Goal: Task Accomplishment & Management: Manage account settings

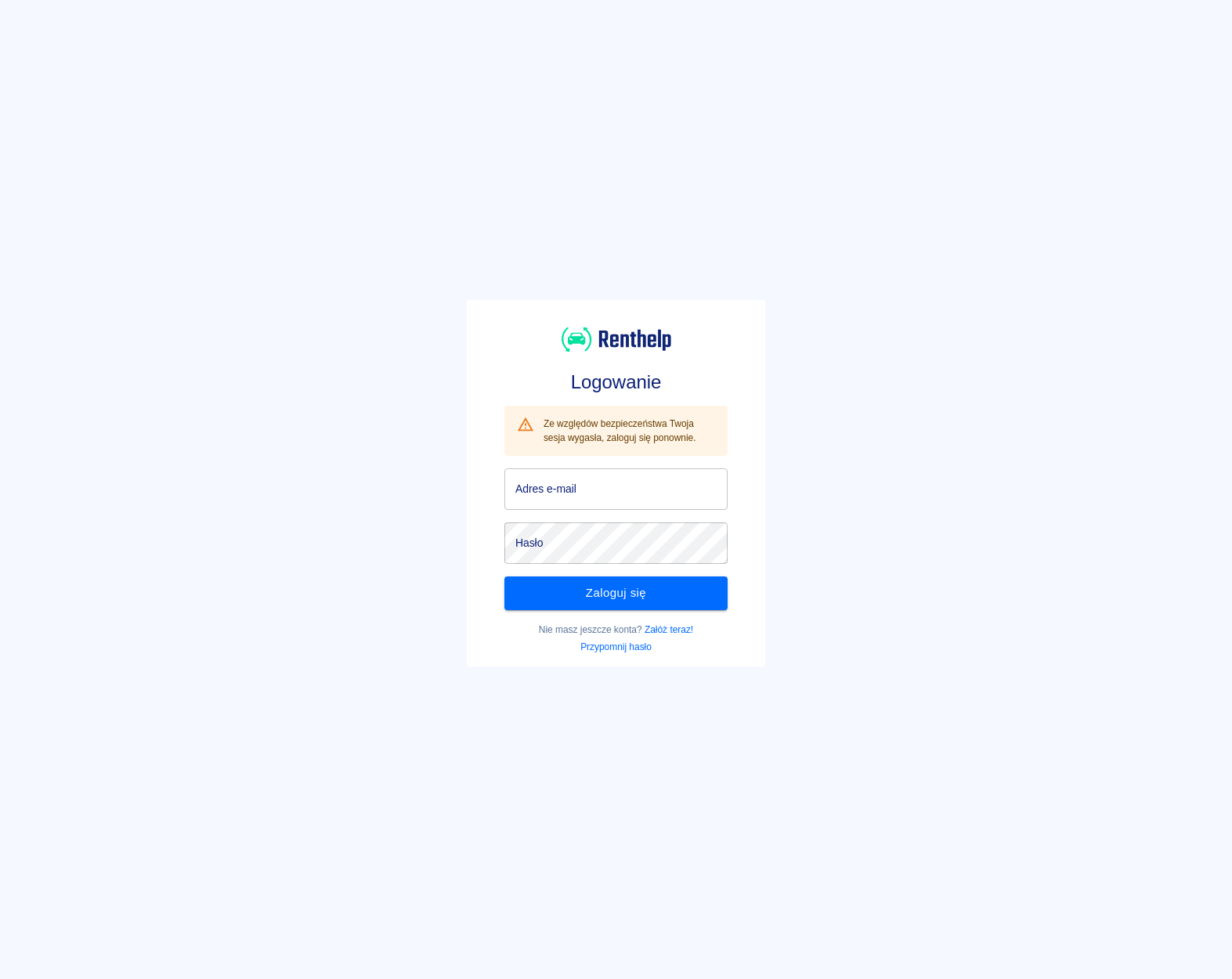
click at [573, 502] on input "Adres e-mail" at bounding box center [616, 489] width 223 height 41
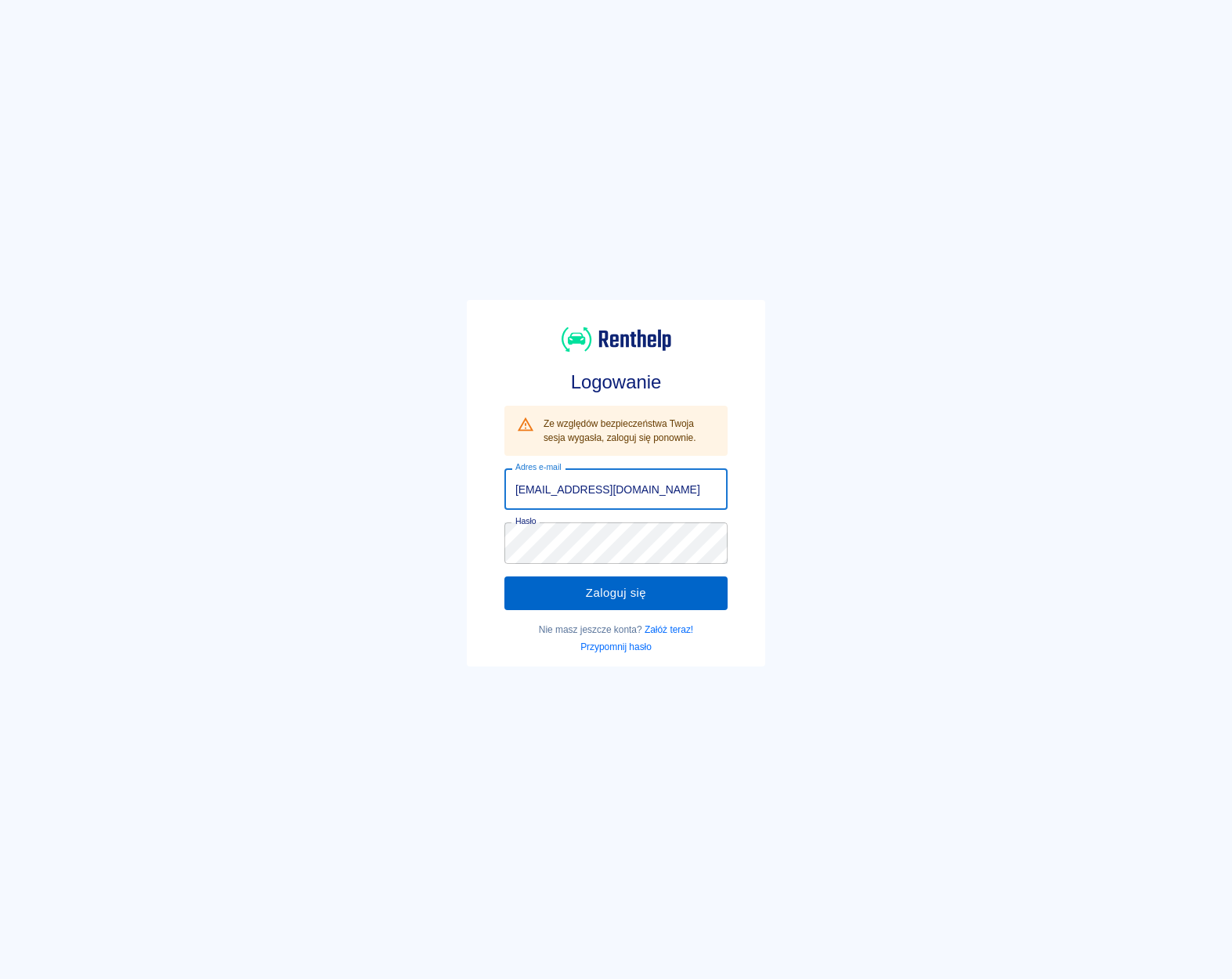
type input "ryski@interia.com"
click at [624, 603] on button "Zaloguj się" at bounding box center [616, 593] width 223 height 33
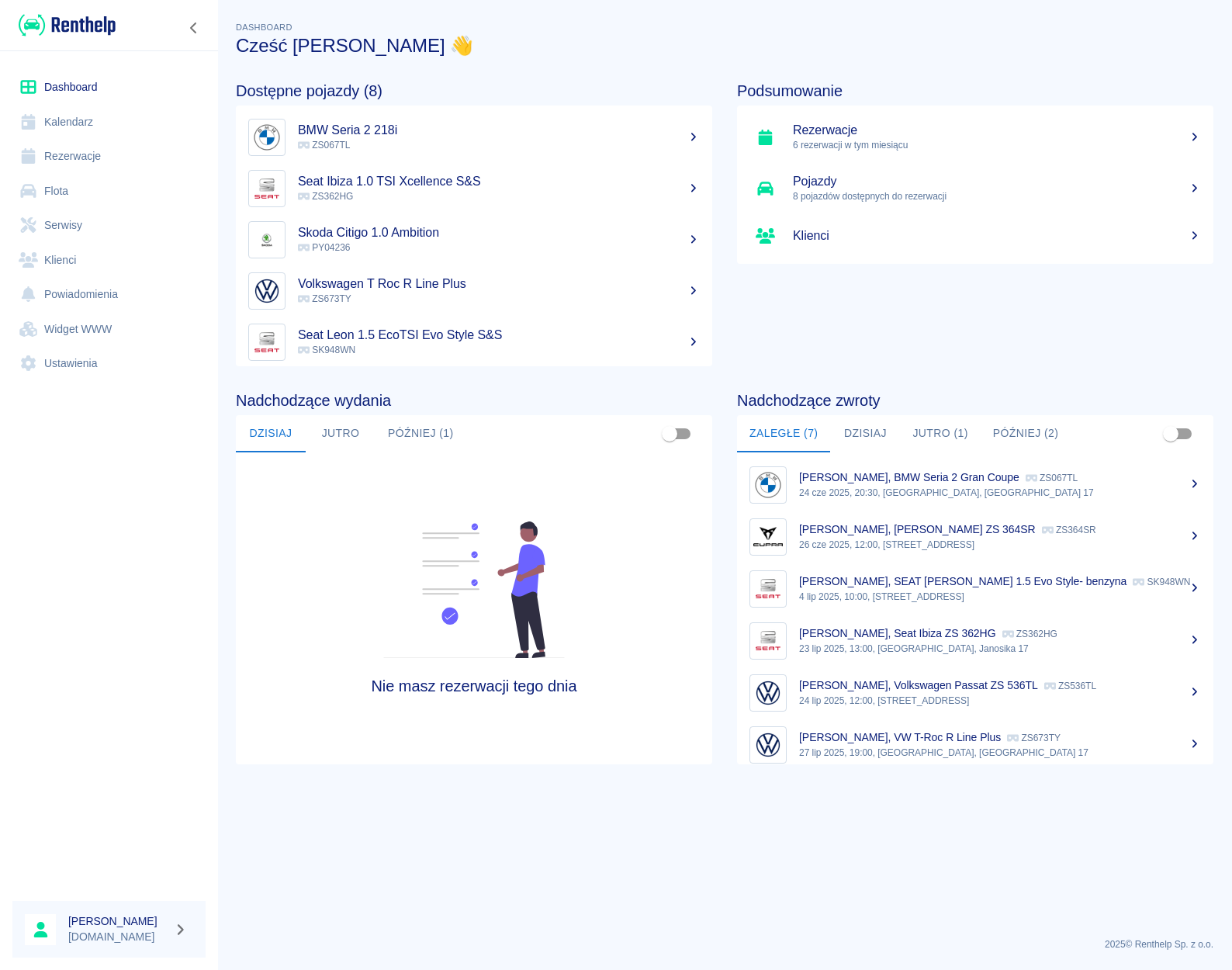
scroll to position [64, 0]
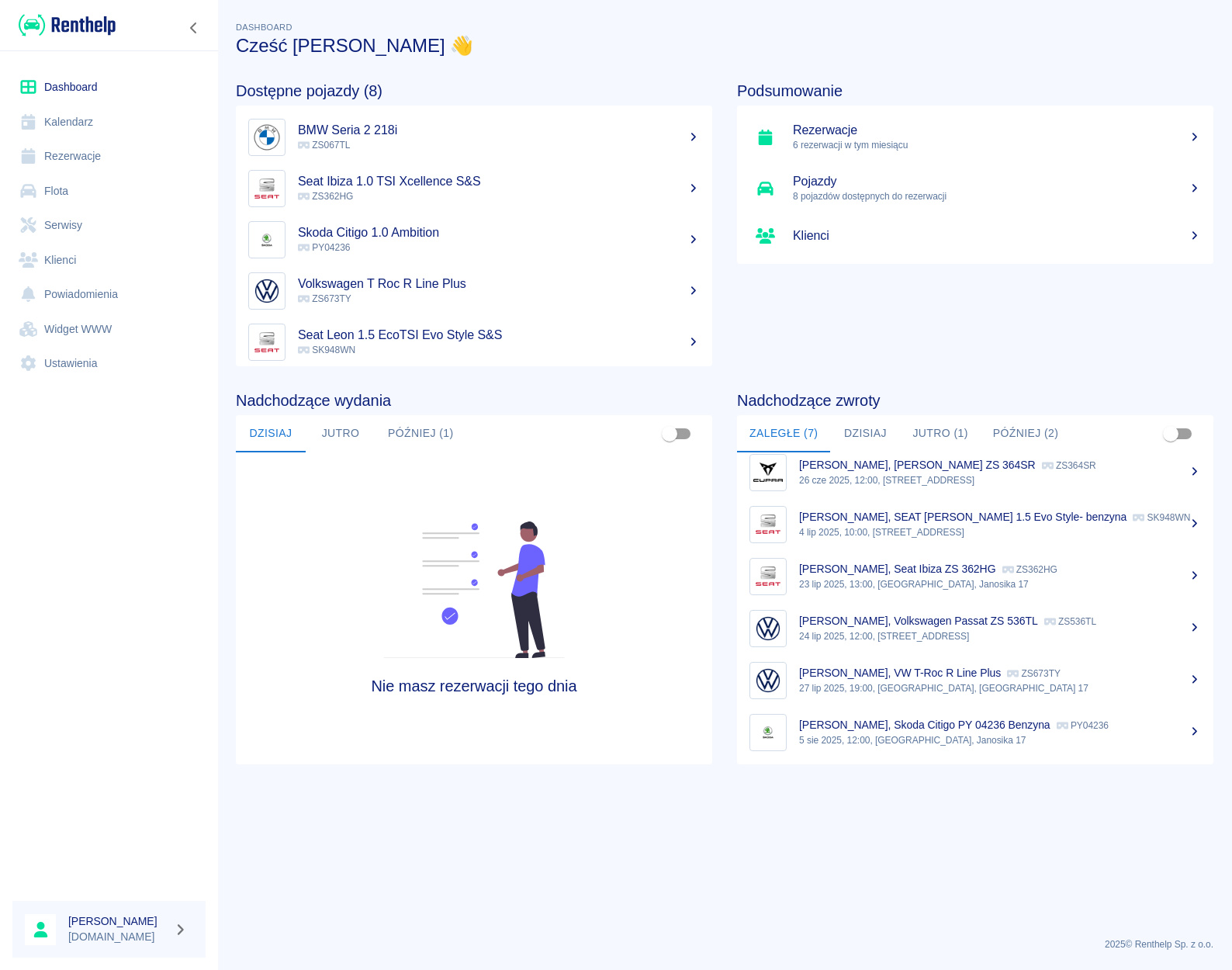
click at [80, 153] on link "Rezerwacje" at bounding box center [109, 156] width 193 height 35
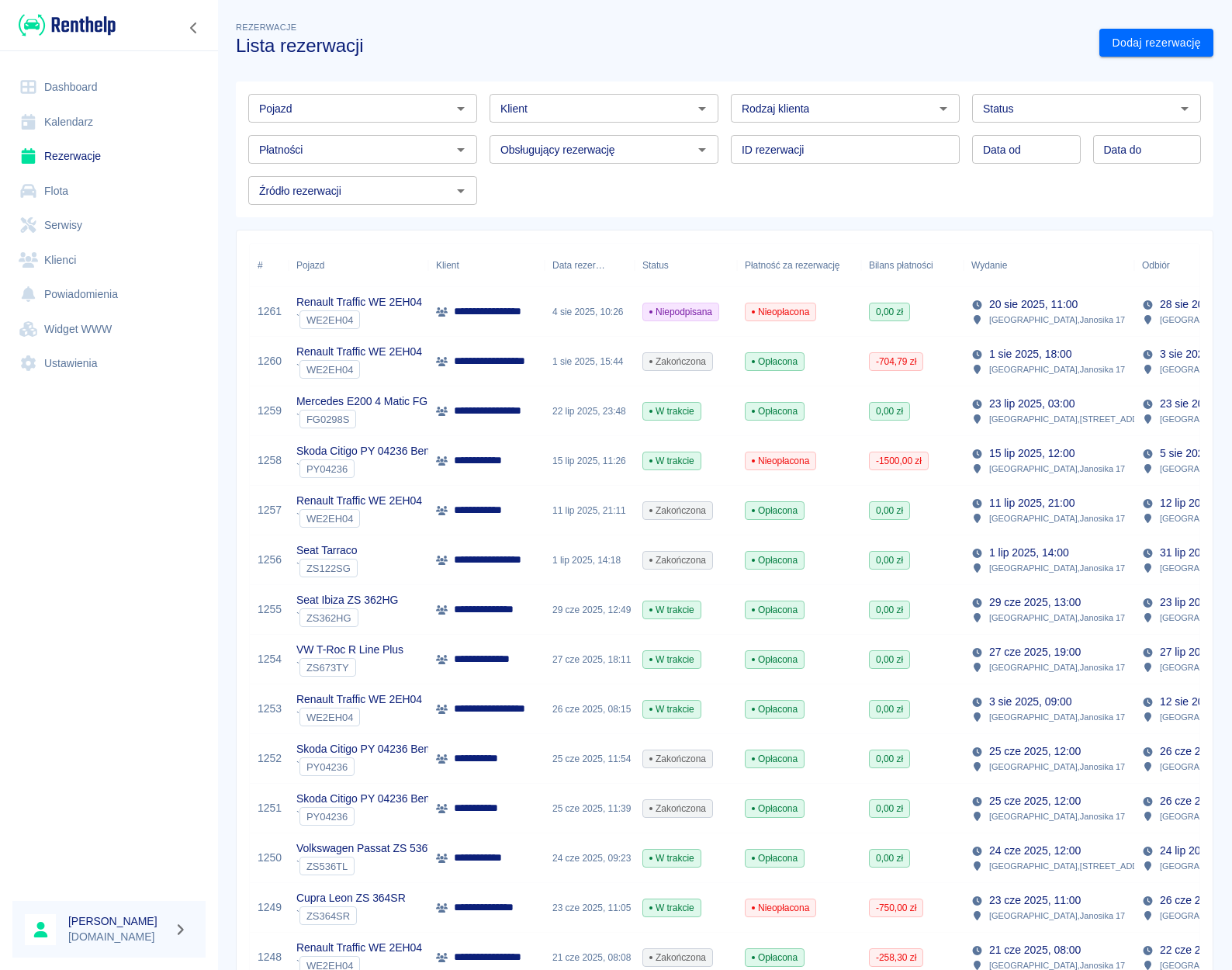
click at [516, 326] on div "**********" at bounding box center [486, 311] width 116 height 49
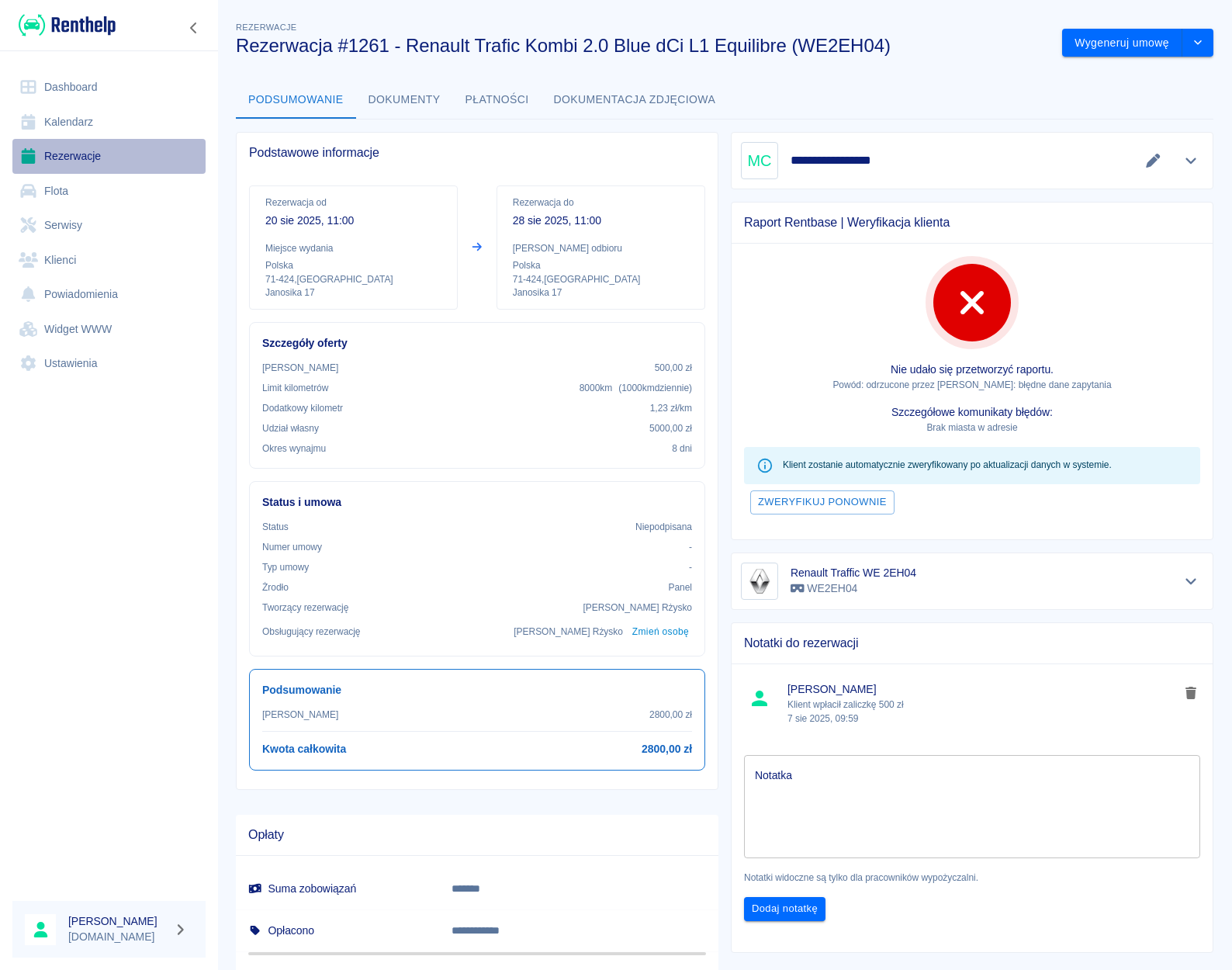
click at [73, 153] on link "Rezerwacje" at bounding box center [109, 156] width 193 height 35
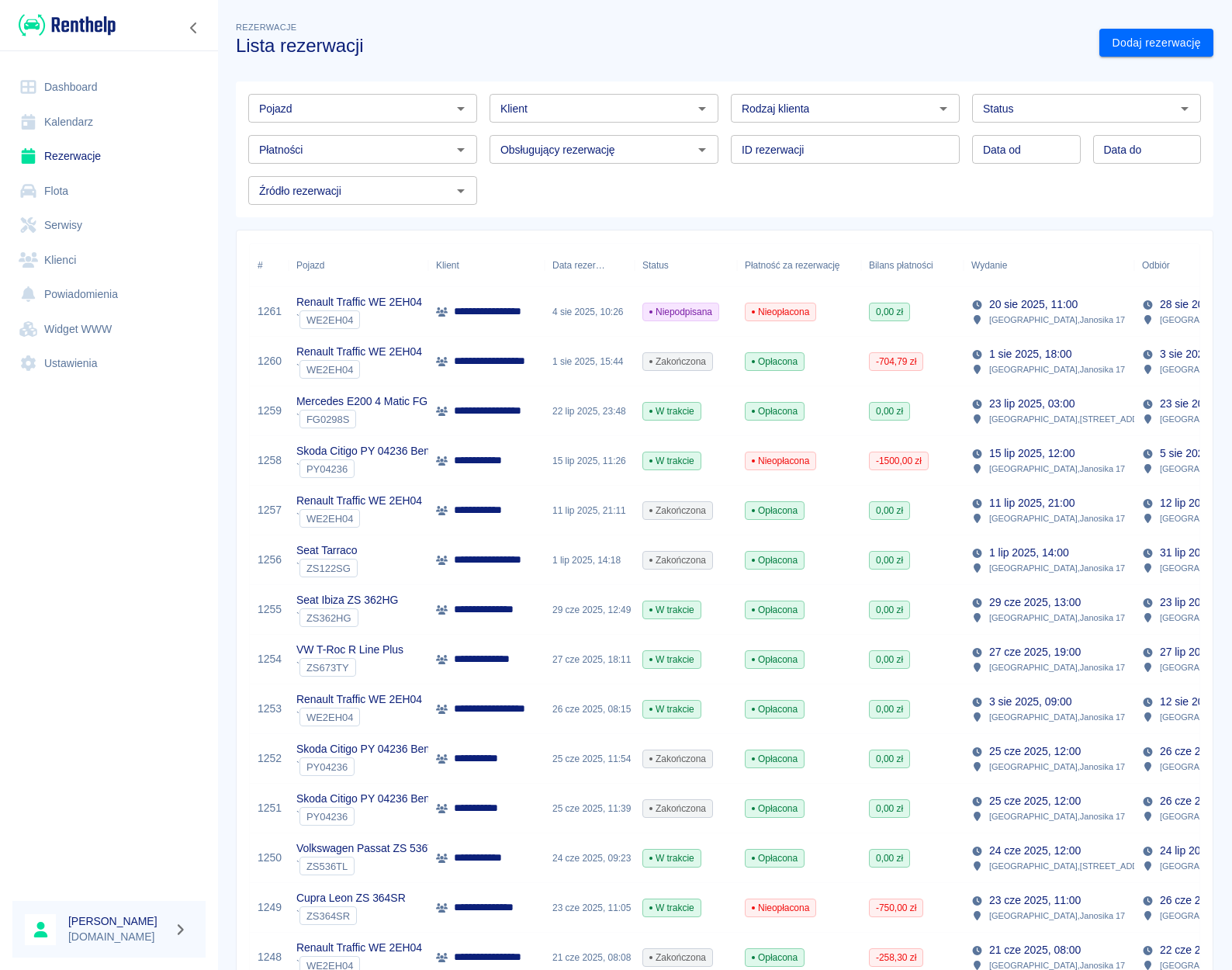
click at [456, 114] on icon "Otwórz" at bounding box center [460, 108] width 18 height 18
click at [411, 134] on li "Renault Traffic WE 2EH04 - WE2EH04" at bounding box center [361, 142] width 226 height 25
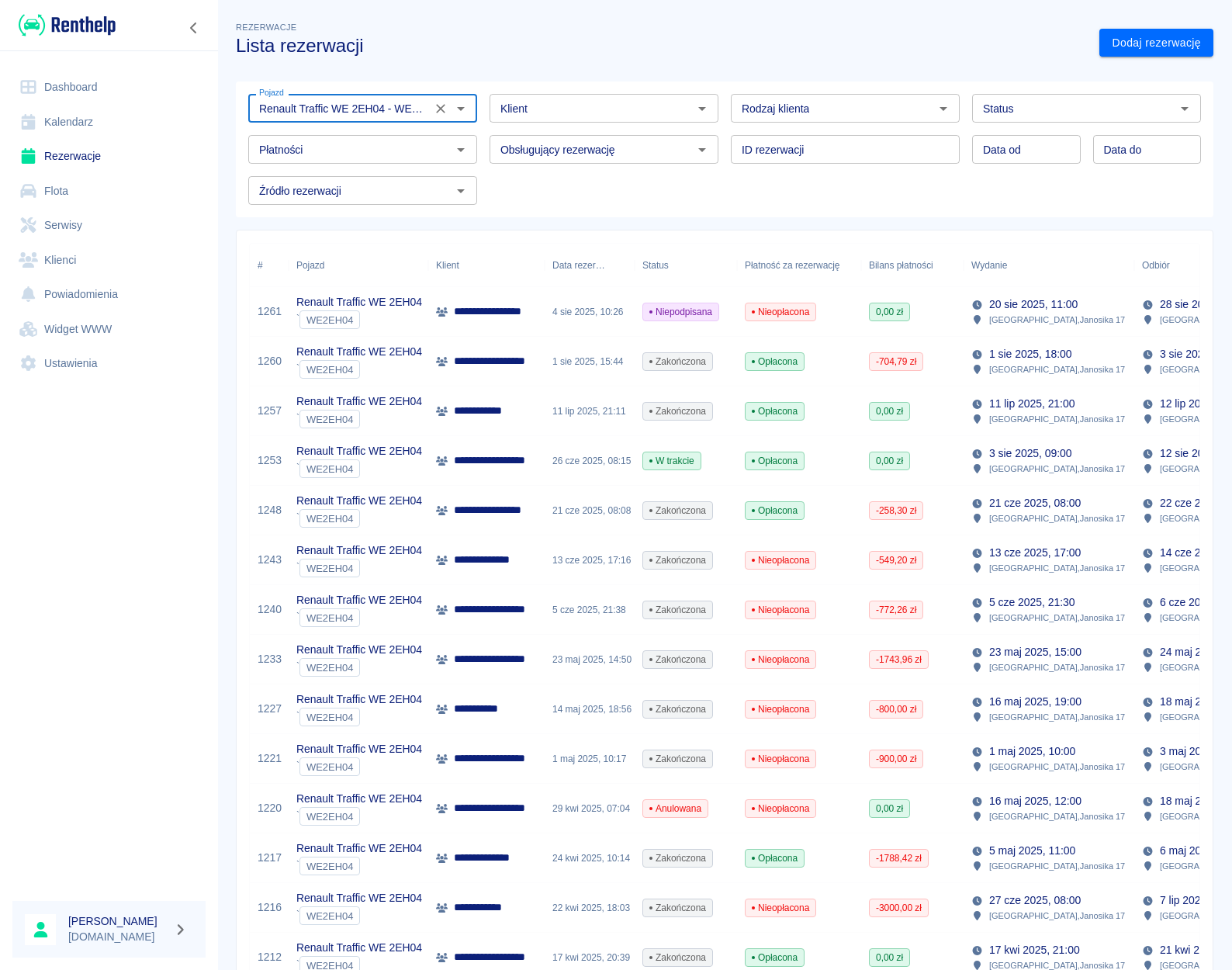
type input "Renault Traffic WE 2EH04 - WE2EH04"
click at [507, 408] on p "**********" at bounding box center [488, 410] width 68 height 16
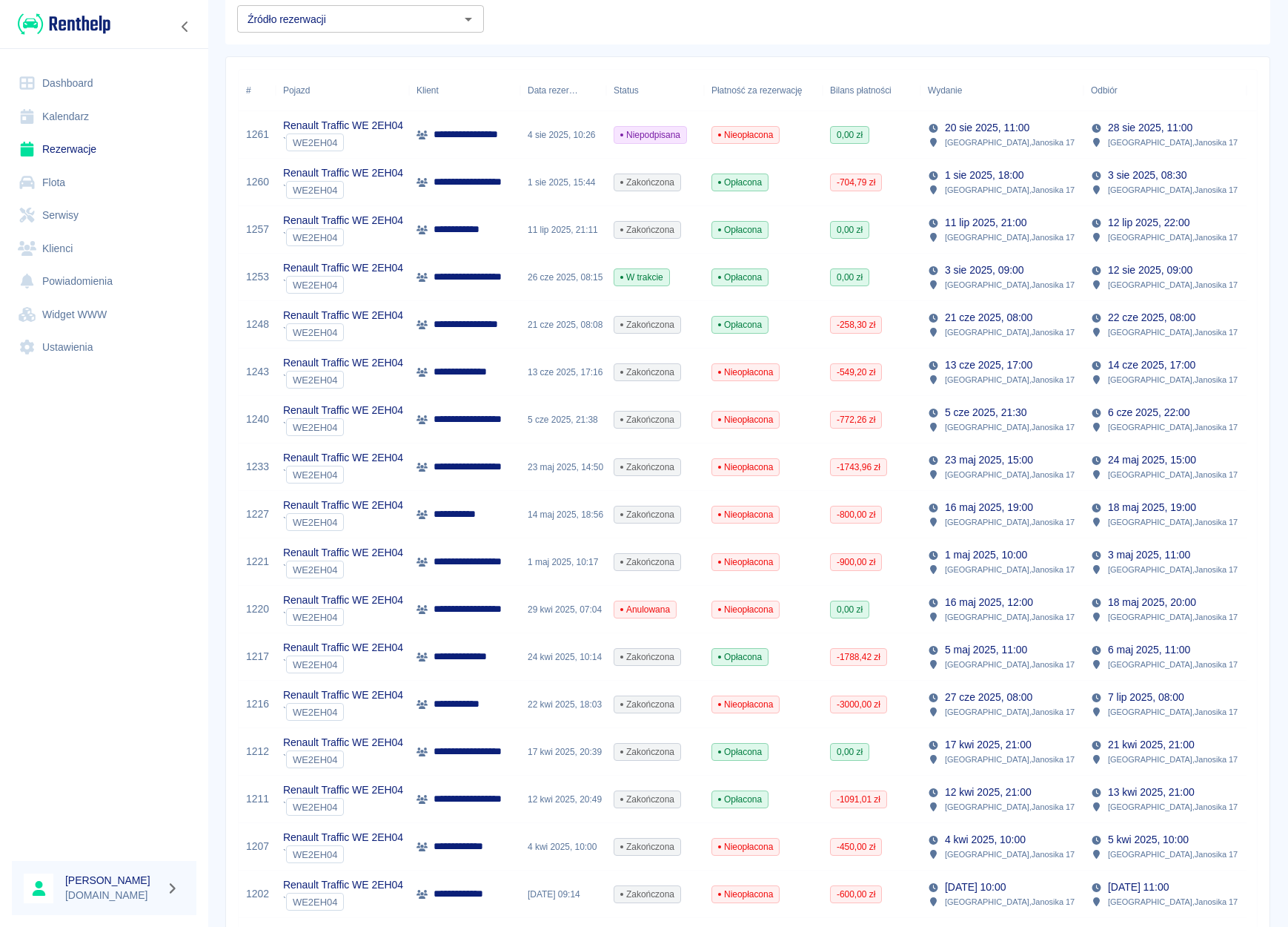
scroll to position [173, 0]
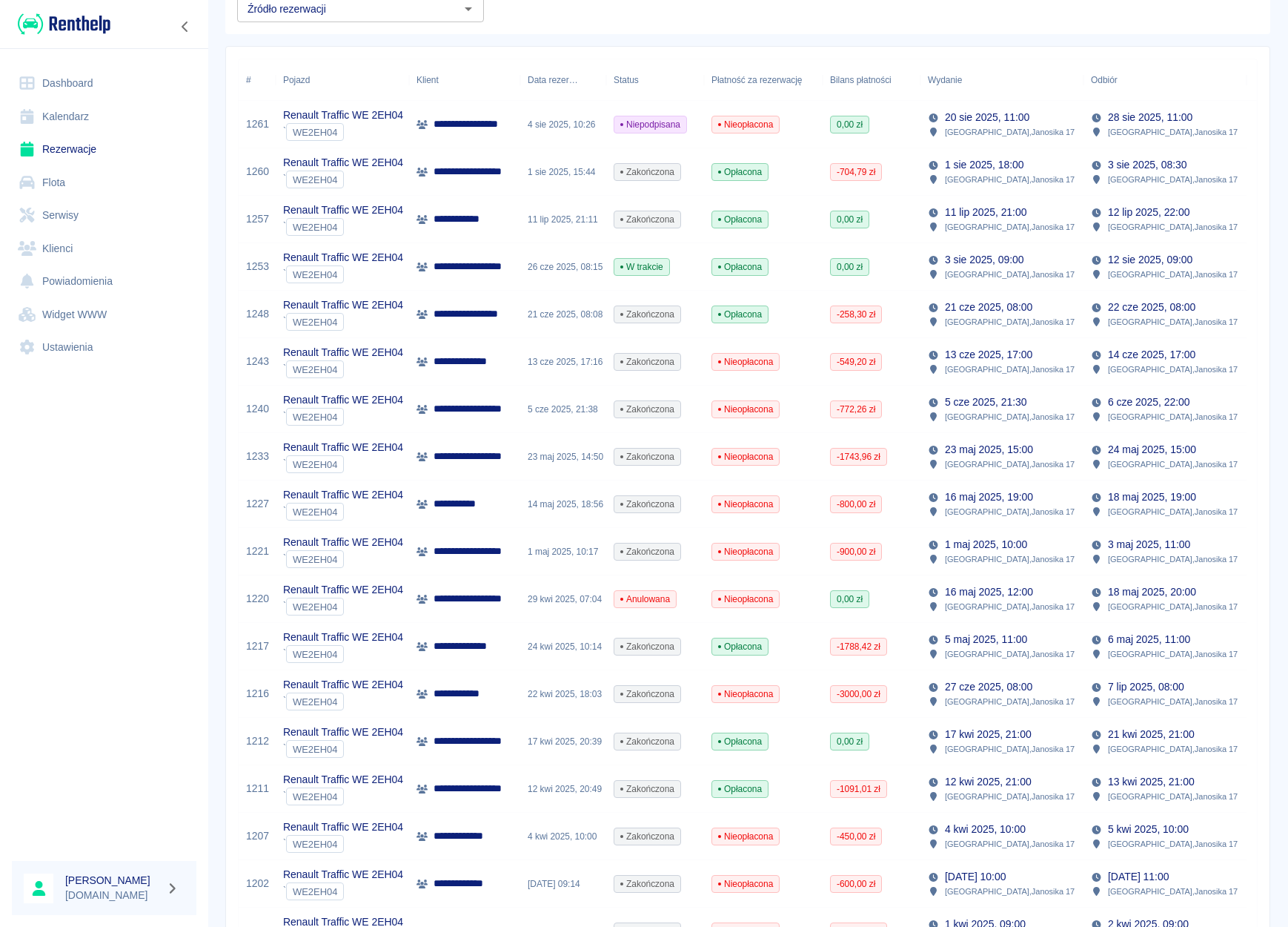
click at [965, 694] on div "27 cze 2025, 08:00 Szczecin , Janosika 17" at bounding box center [1001, 692] width 146 height 29
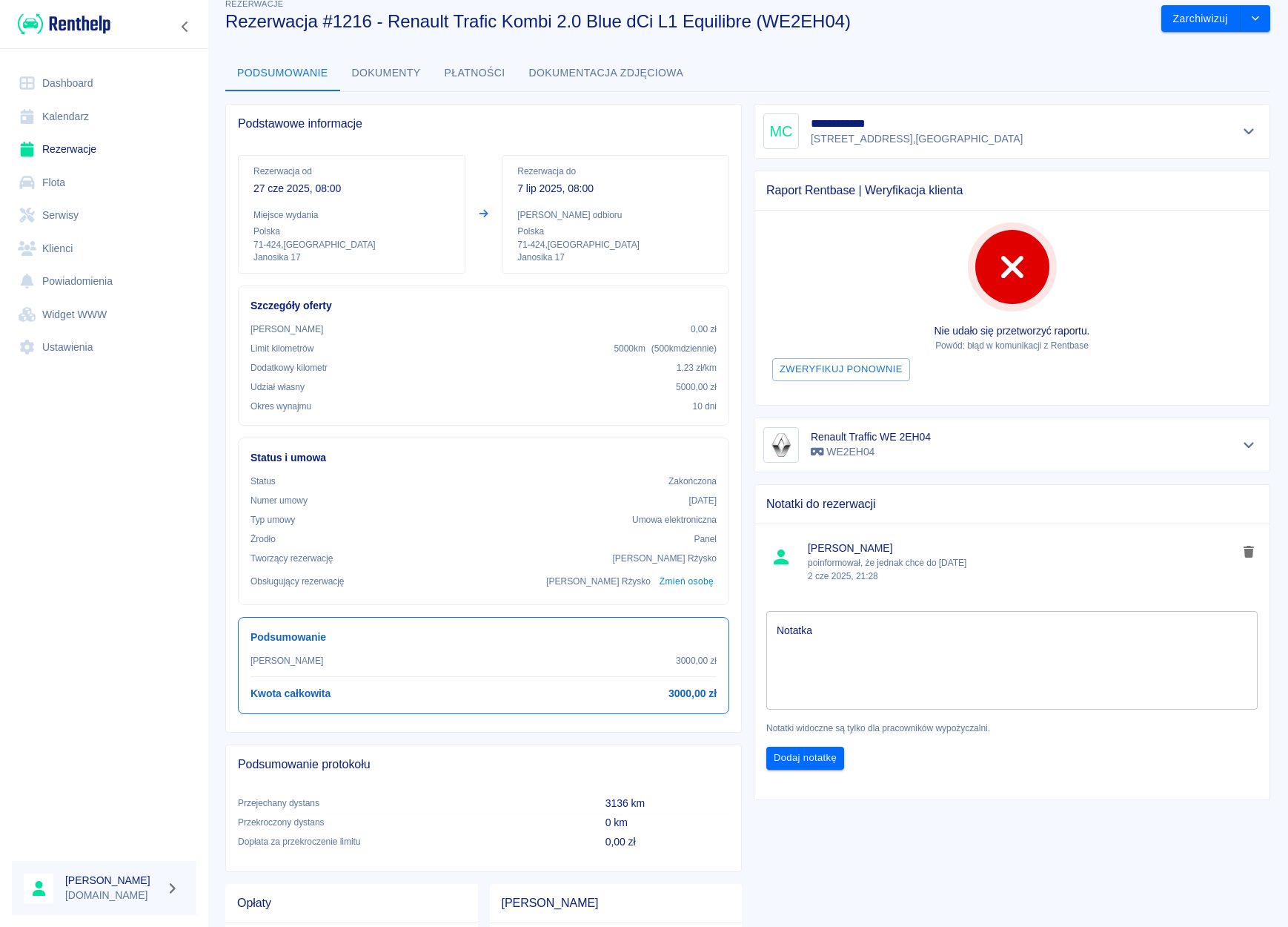
scroll to position [27, 0]
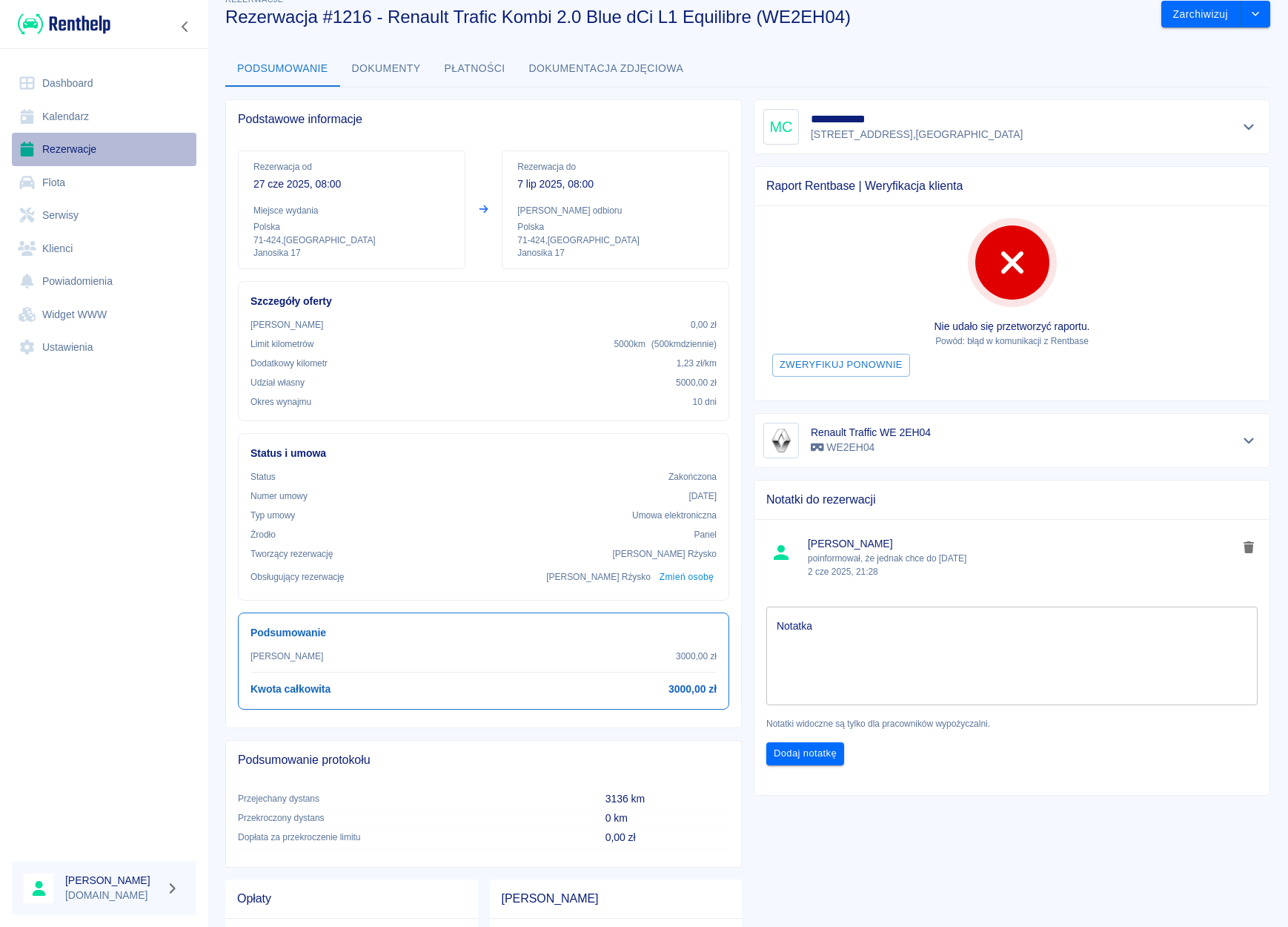
click at [51, 151] on link "Rezerwacje" at bounding box center [104, 149] width 184 height 33
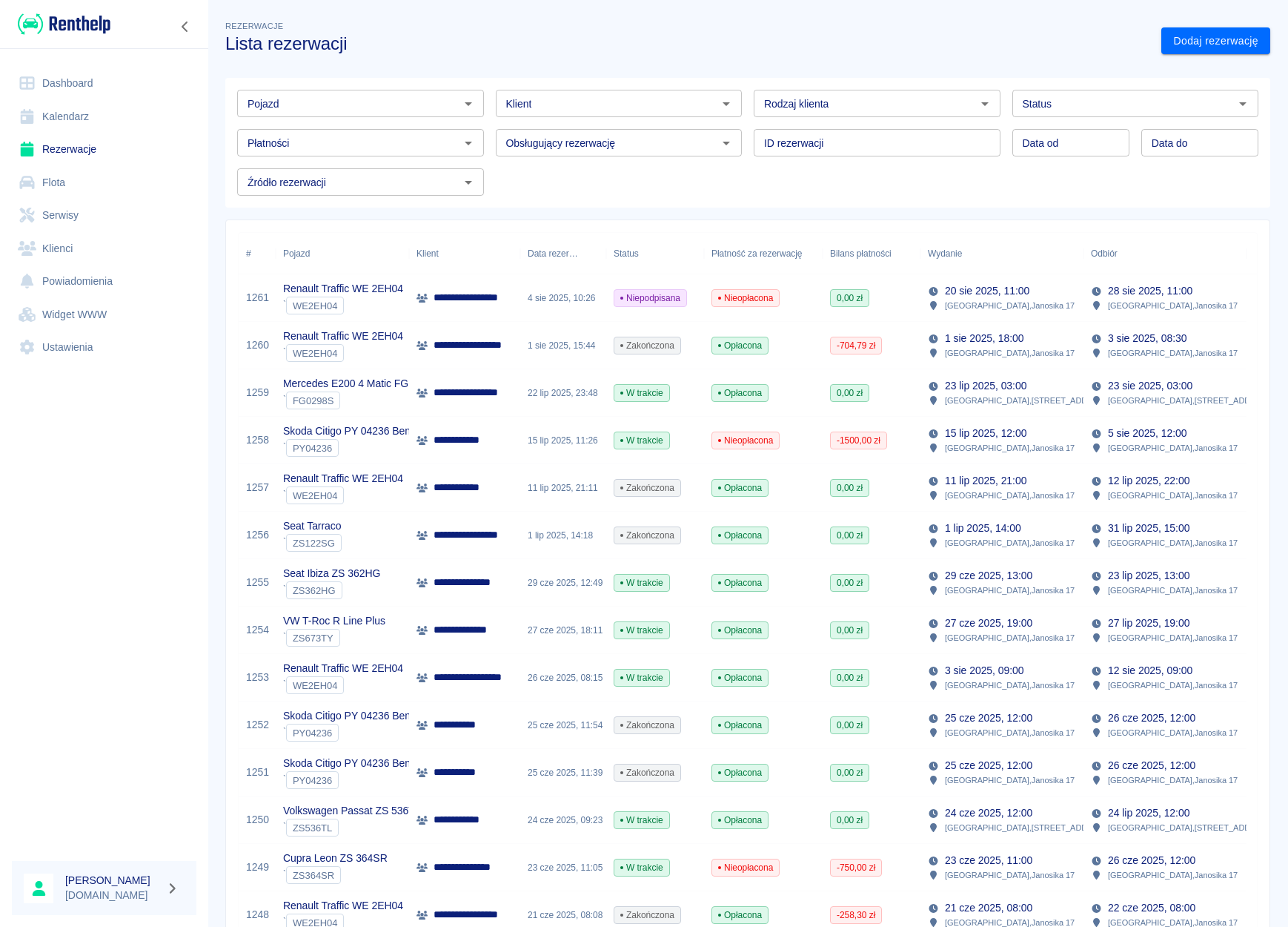
click at [466, 102] on icon "Otwórz" at bounding box center [468, 103] width 18 height 18
click at [360, 130] on li "Renault Traffic WE 2EH04 - WE2EH04" at bounding box center [359, 135] width 244 height 24
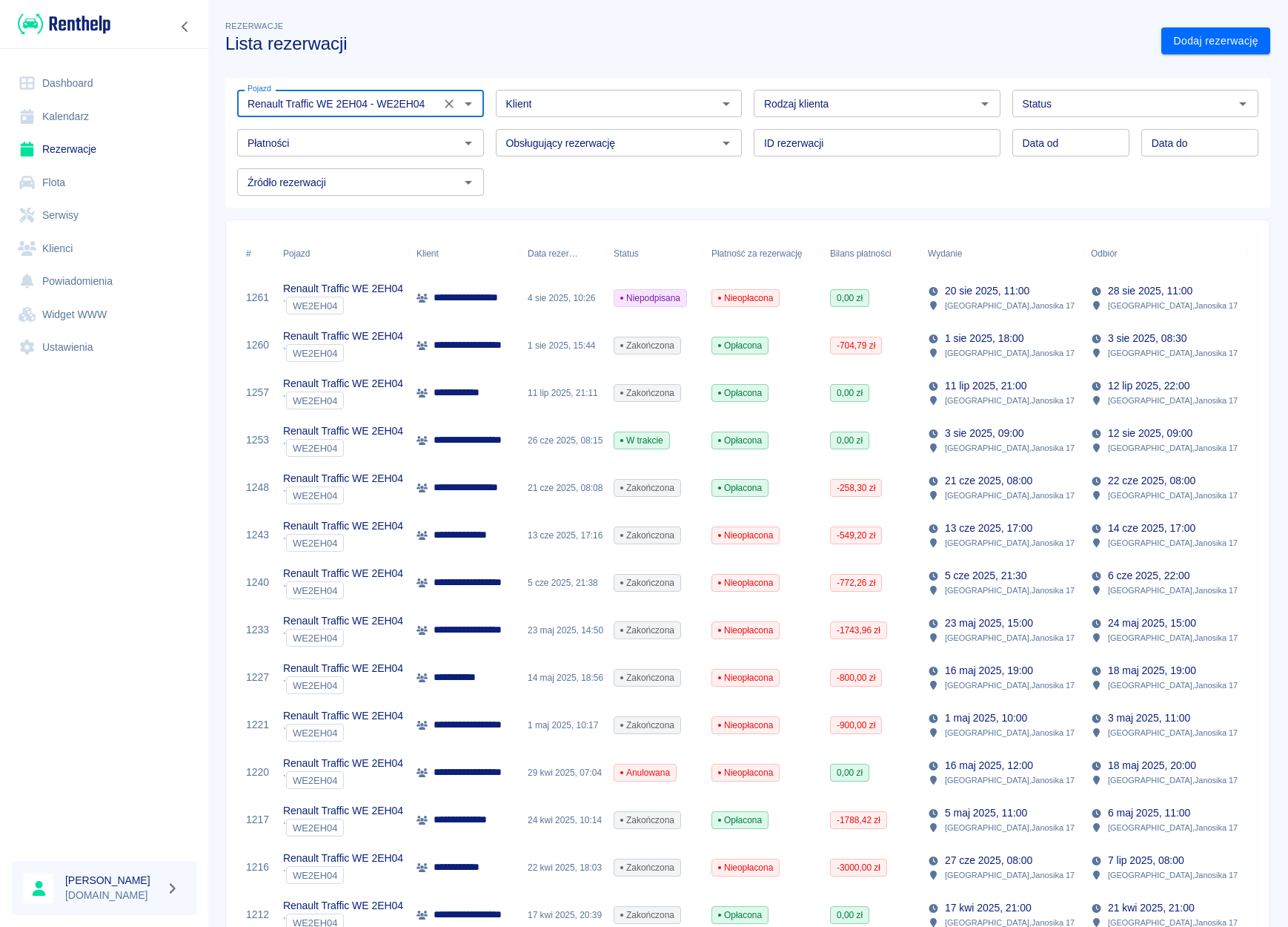
type input "Renault Traffic WE 2EH04 - WE2EH04"
type input "DD.MM.YYYY"
click at [1091, 146] on input "DD.MM.YYYY" at bounding box center [1070, 143] width 117 height 28
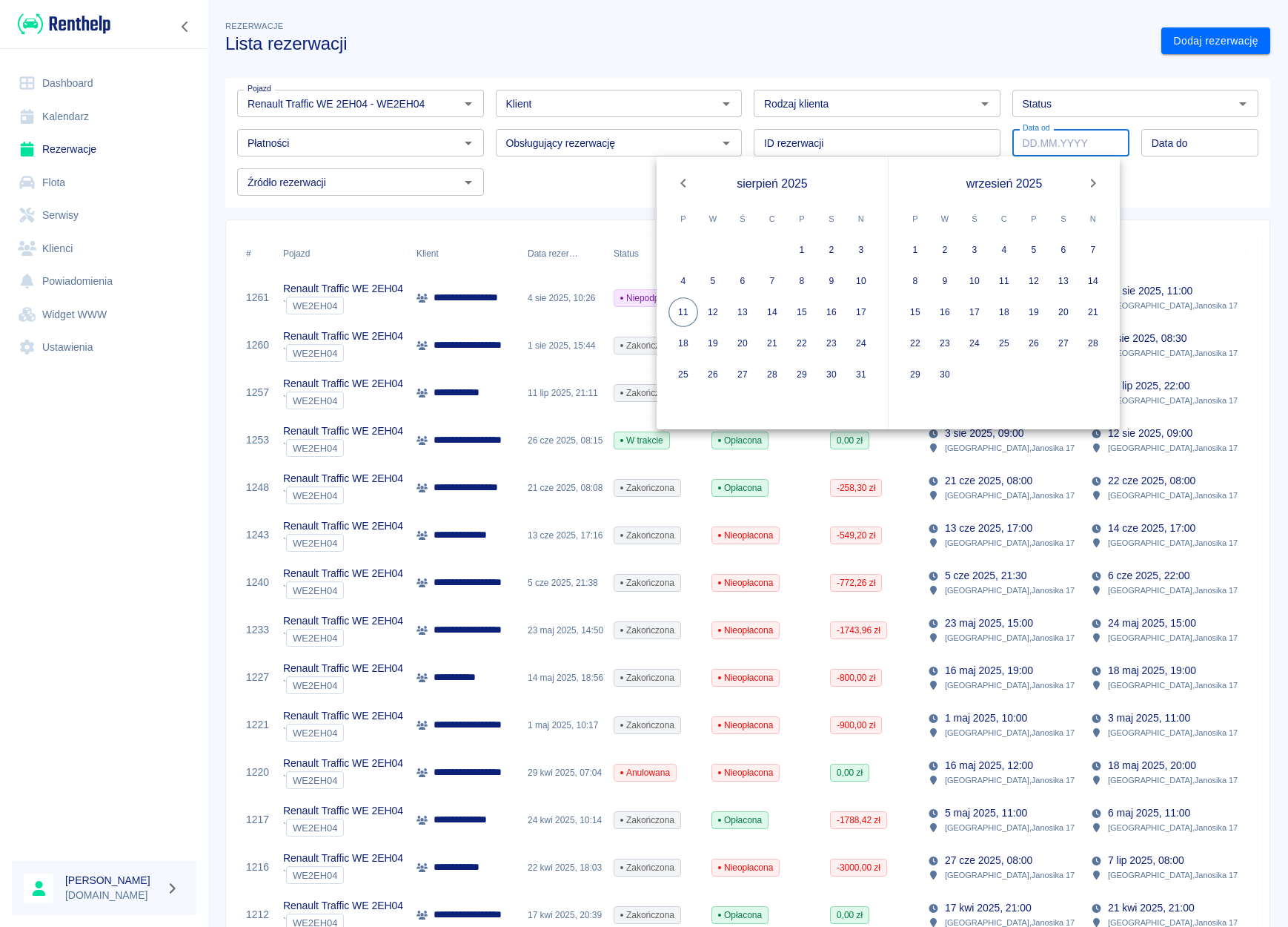
click at [686, 186] on icon "Previous month" at bounding box center [683, 184] width 6 height 9
drag, startPoint x: 708, startPoint y: 242, endPoint x: 1072, endPoint y: 204, distance: 366.0
click at [708, 242] on button "1" at bounding box center [713, 249] width 30 height 30
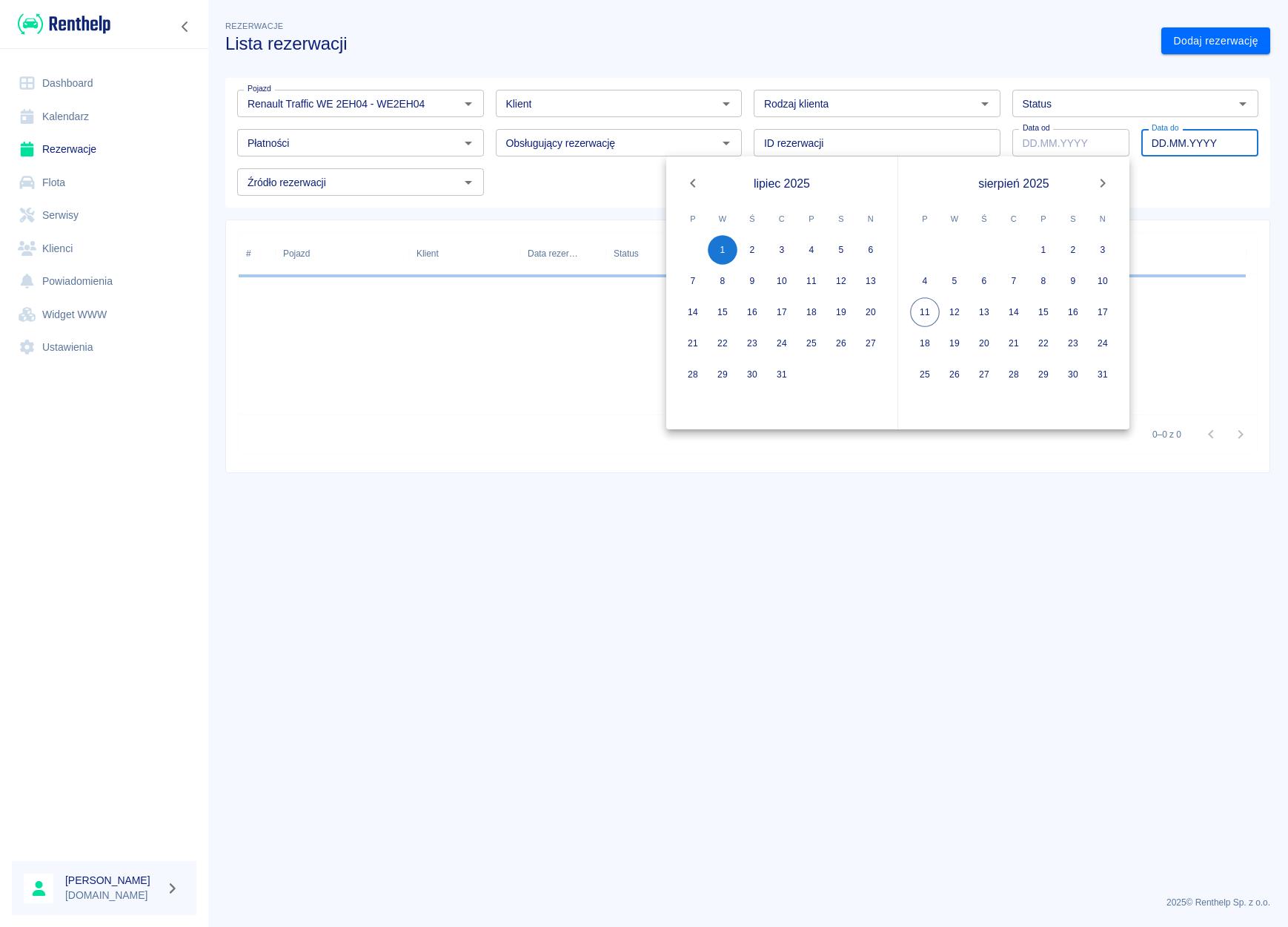
type input "[DATE]"
type input "DD.MM.YYYY"
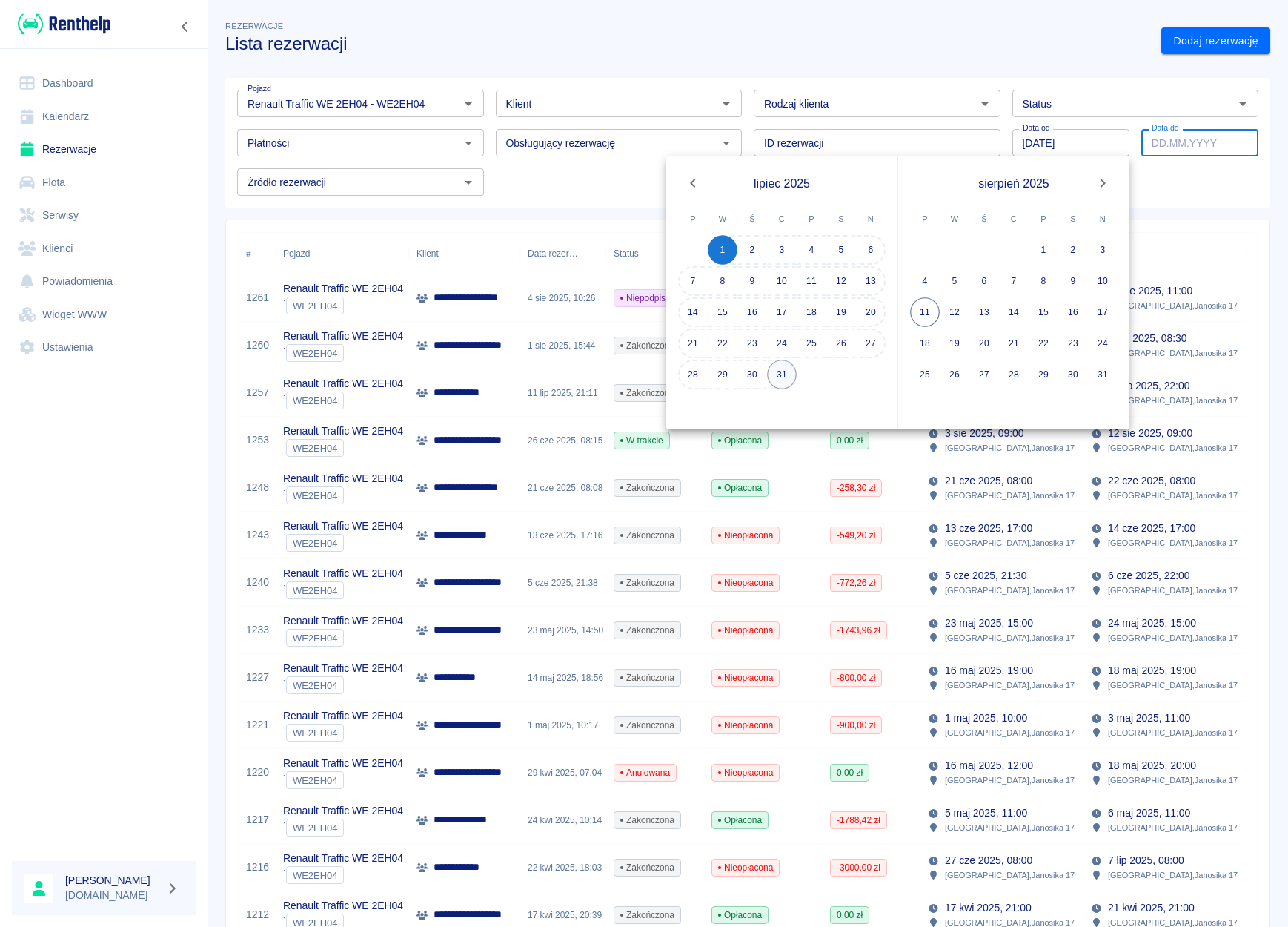
click at [780, 372] on button "31" at bounding box center [782, 375] width 30 height 30
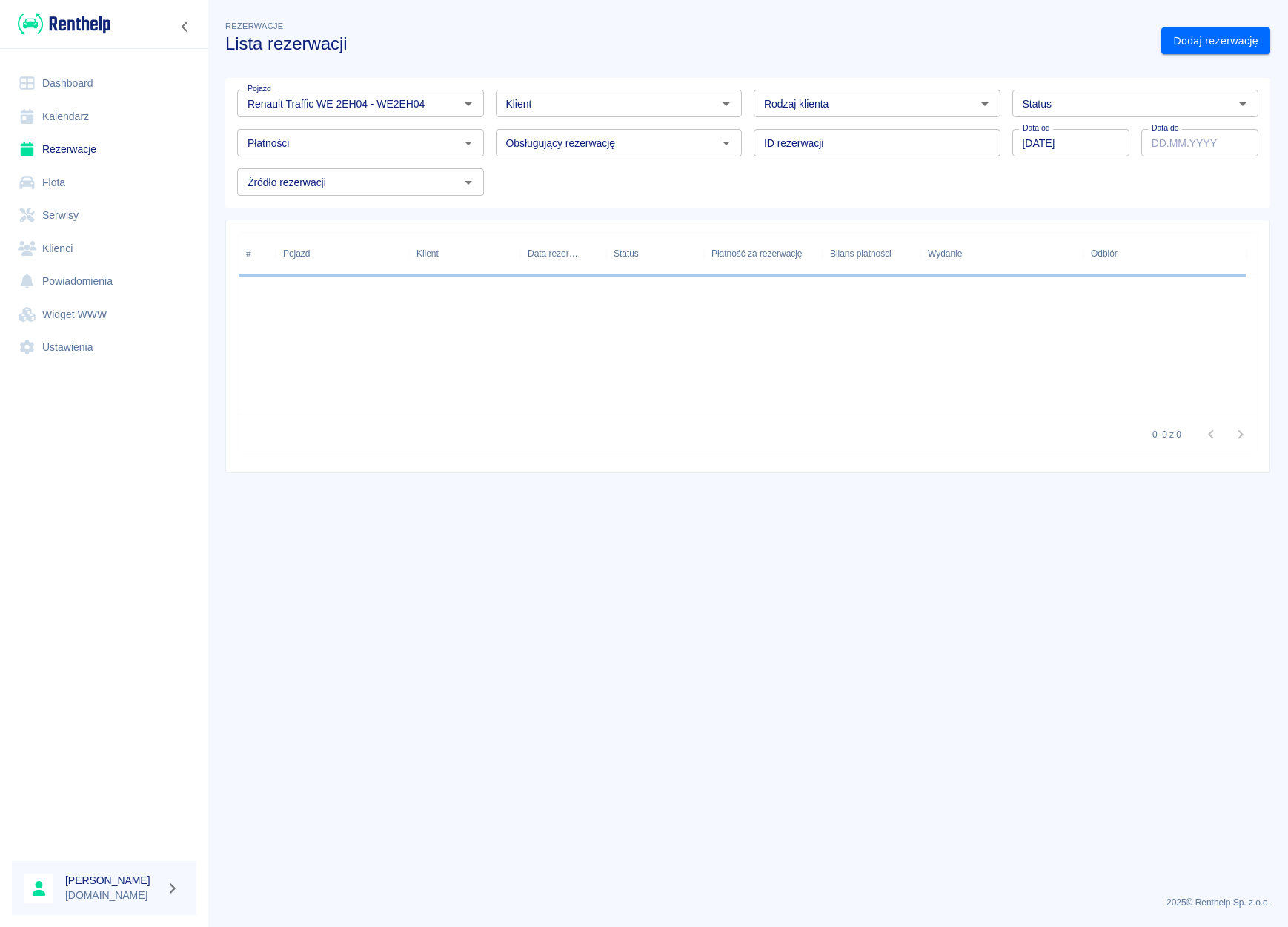
type input "[DATE]"
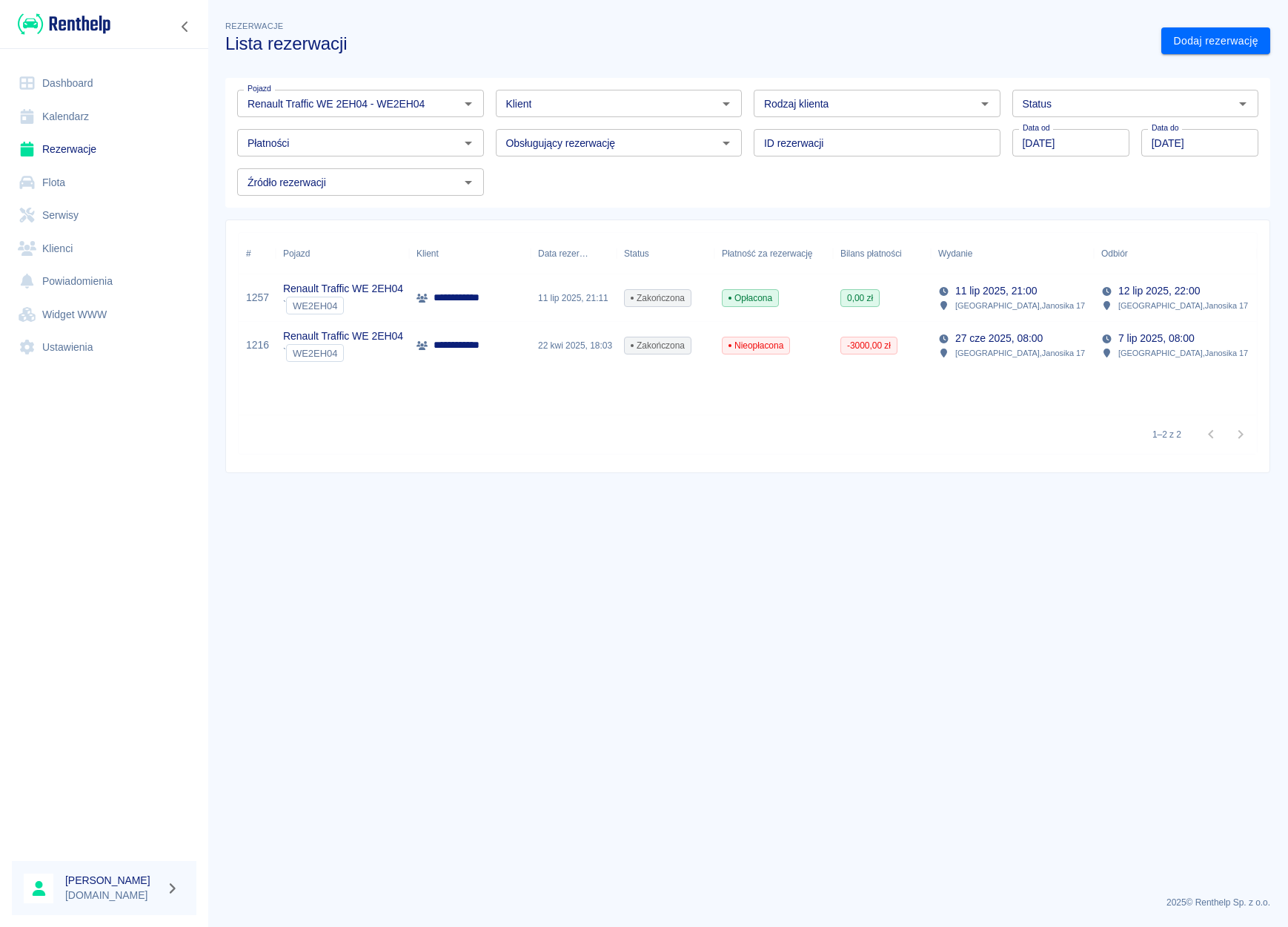
click at [1029, 309] on p "[STREET_ADDRESS]" at bounding box center [1020, 305] width 130 height 13
click at [1100, 154] on input "[DATE]" at bounding box center [1070, 143] width 117 height 28
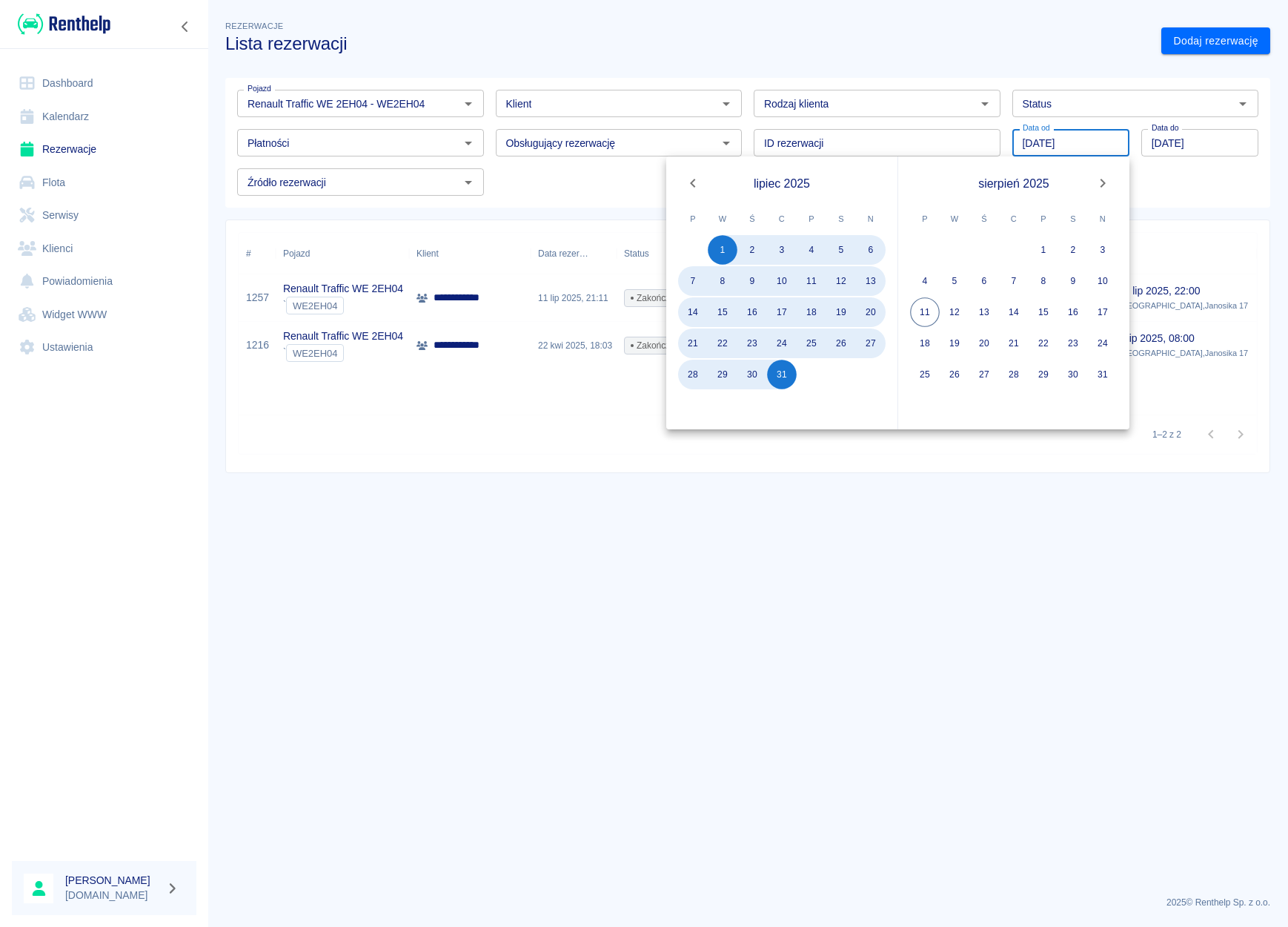
click at [686, 184] on icon "Previous month" at bounding box center [692, 183] width 18 height 18
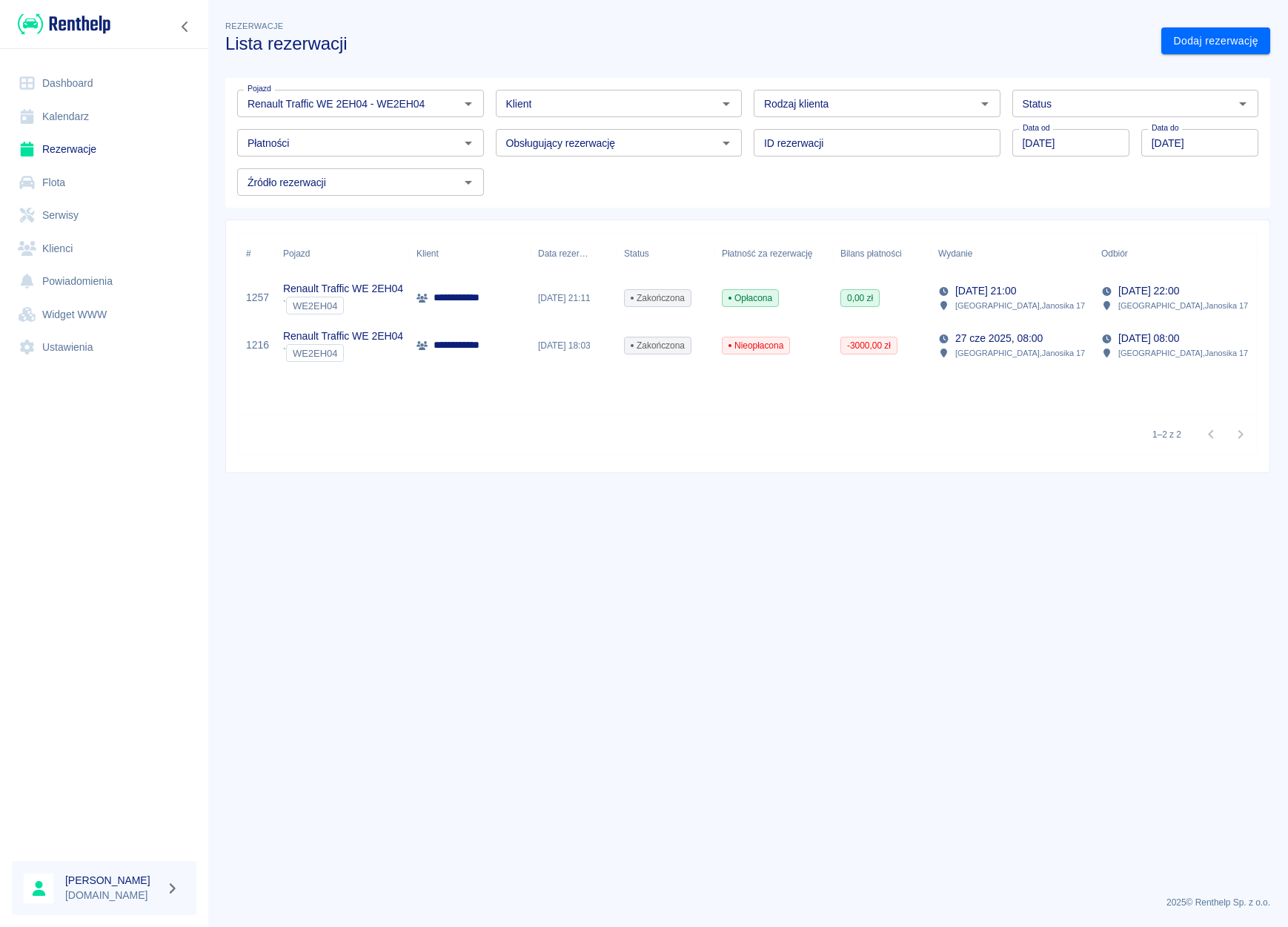
click at [1077, 148] on input "[DATE]" at bounding box center [1070, 143] width 117 height 28
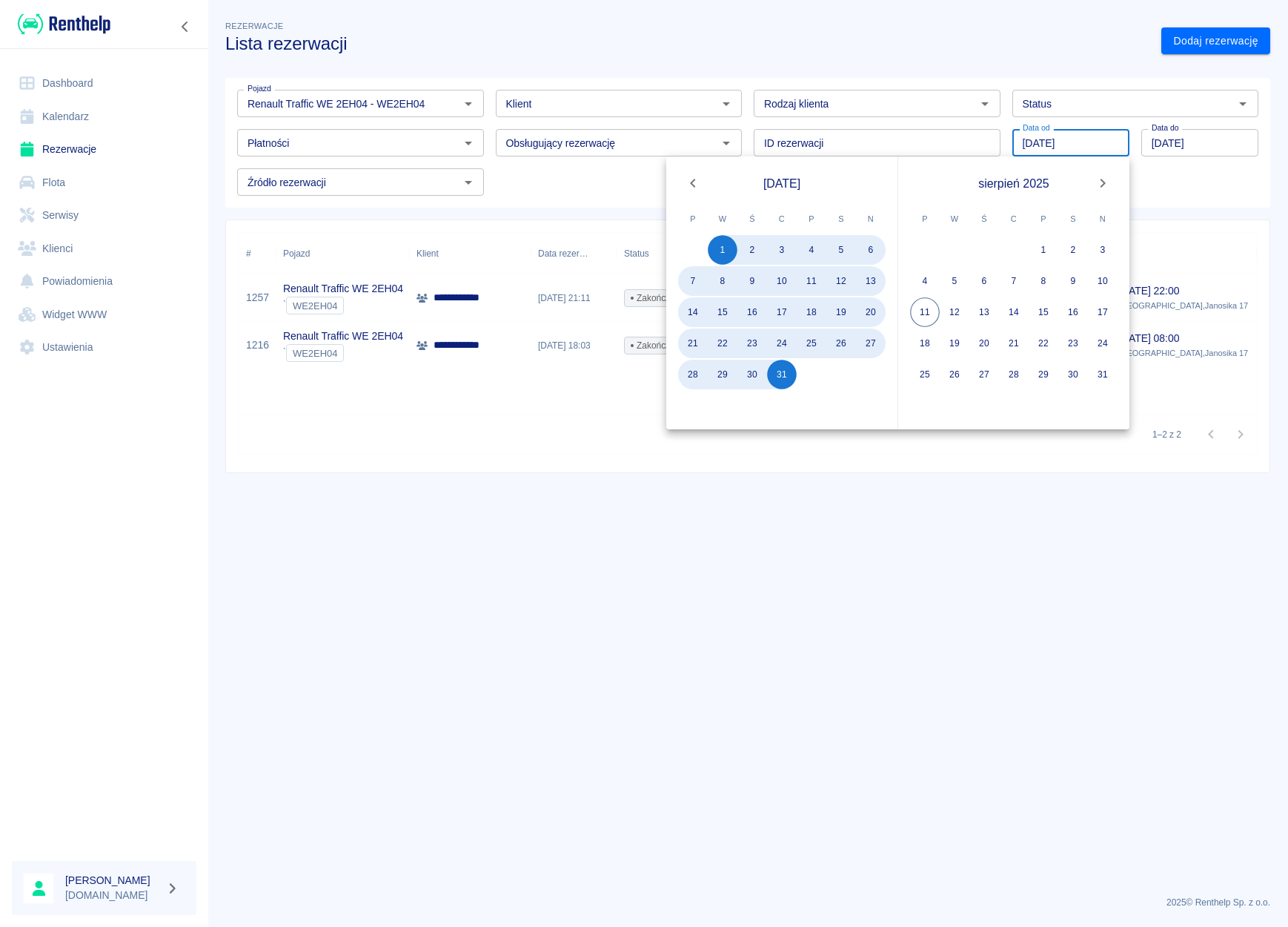
click at [690, 187] on icon "Previous month" at bounding box center [692, 183] width 18 height 18
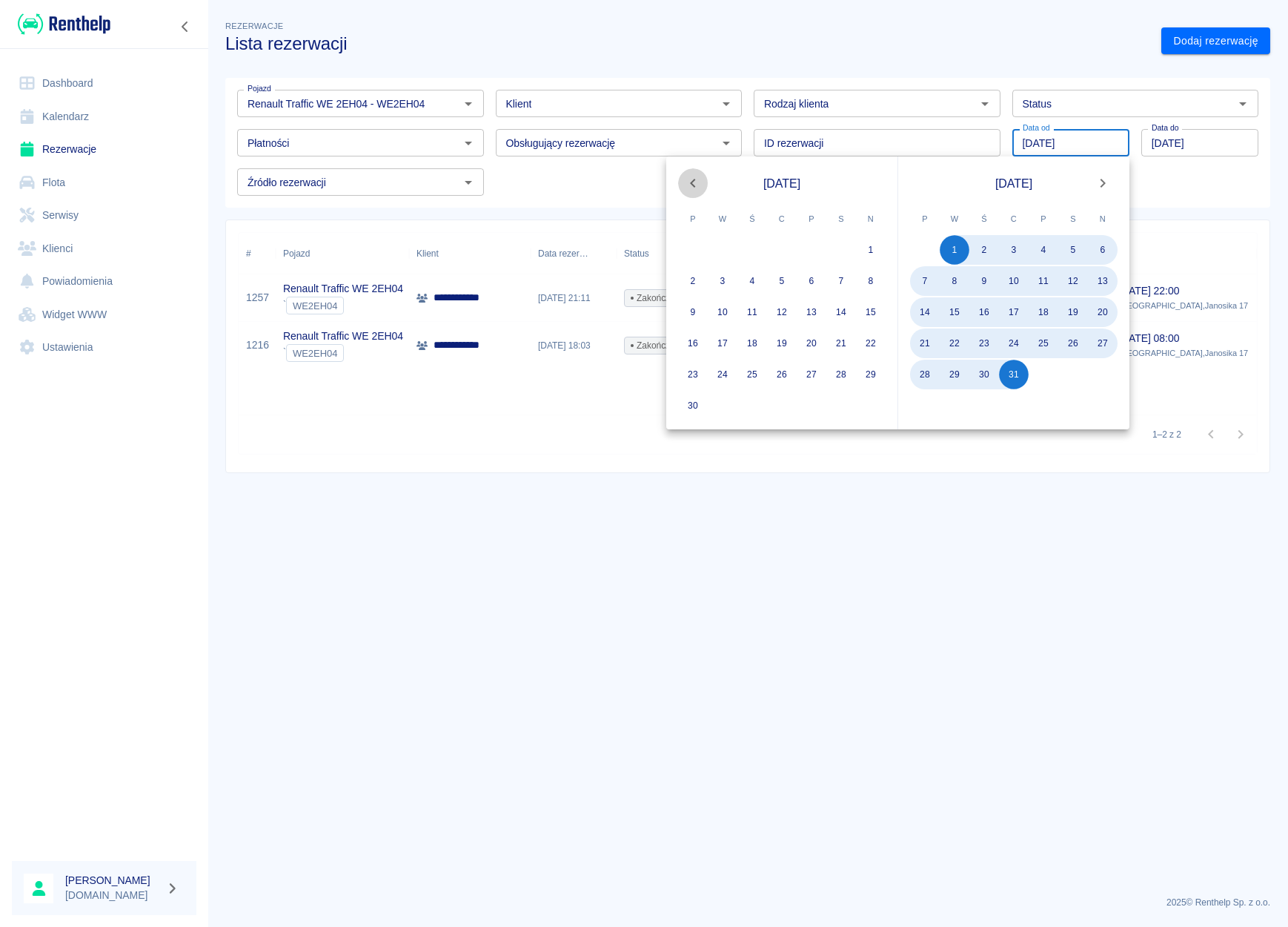
click at [690, 187] on icon "Previous month" at bounding box center [692, 183] width 18 height 18
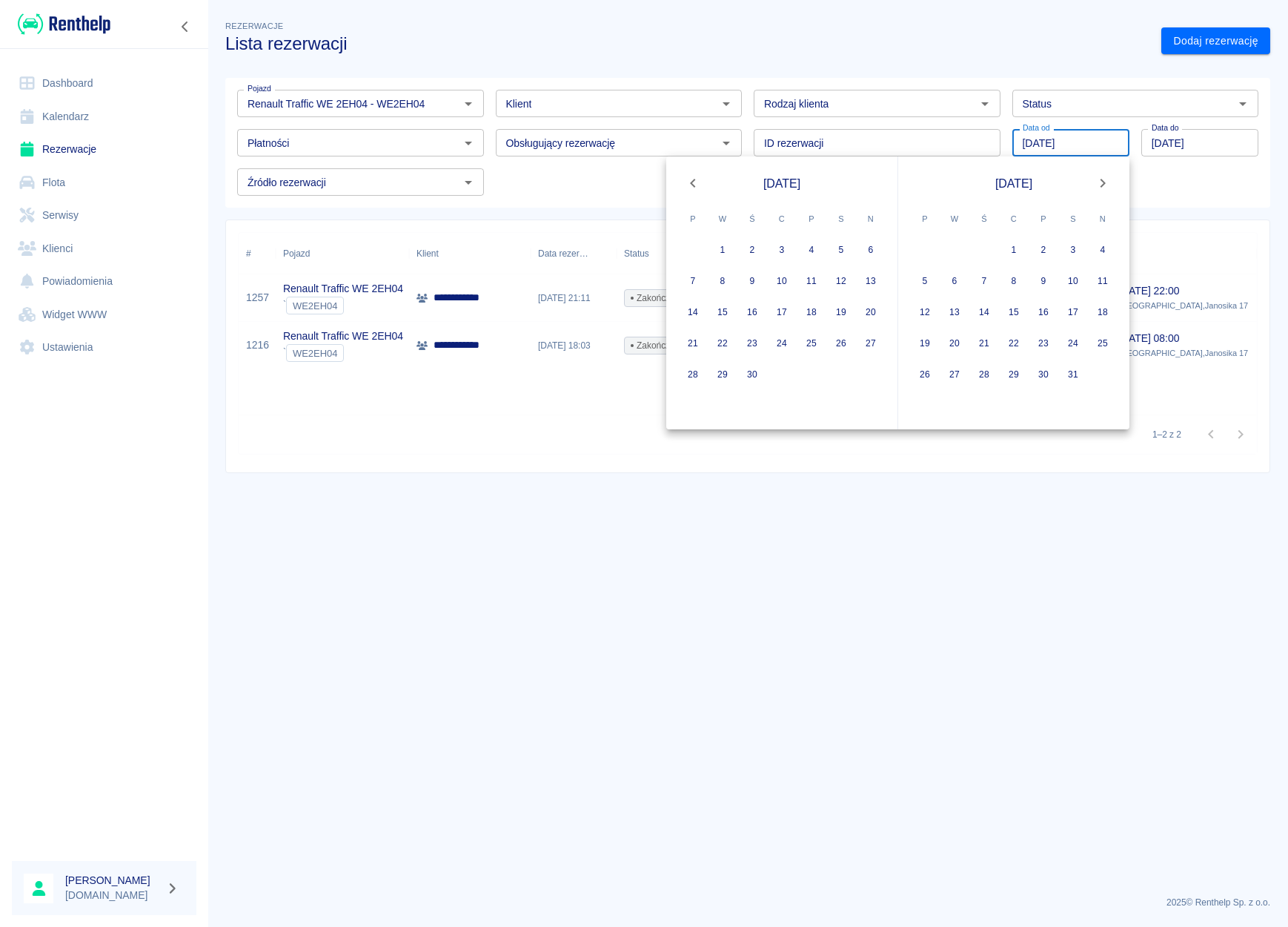
click at [690, 187] on icon "Previous month" at bounding box center [692, 183] width 18 height 18
click at [689, 187] on icon "Previous month" at bounding box center [692, 183] width 18 height 18
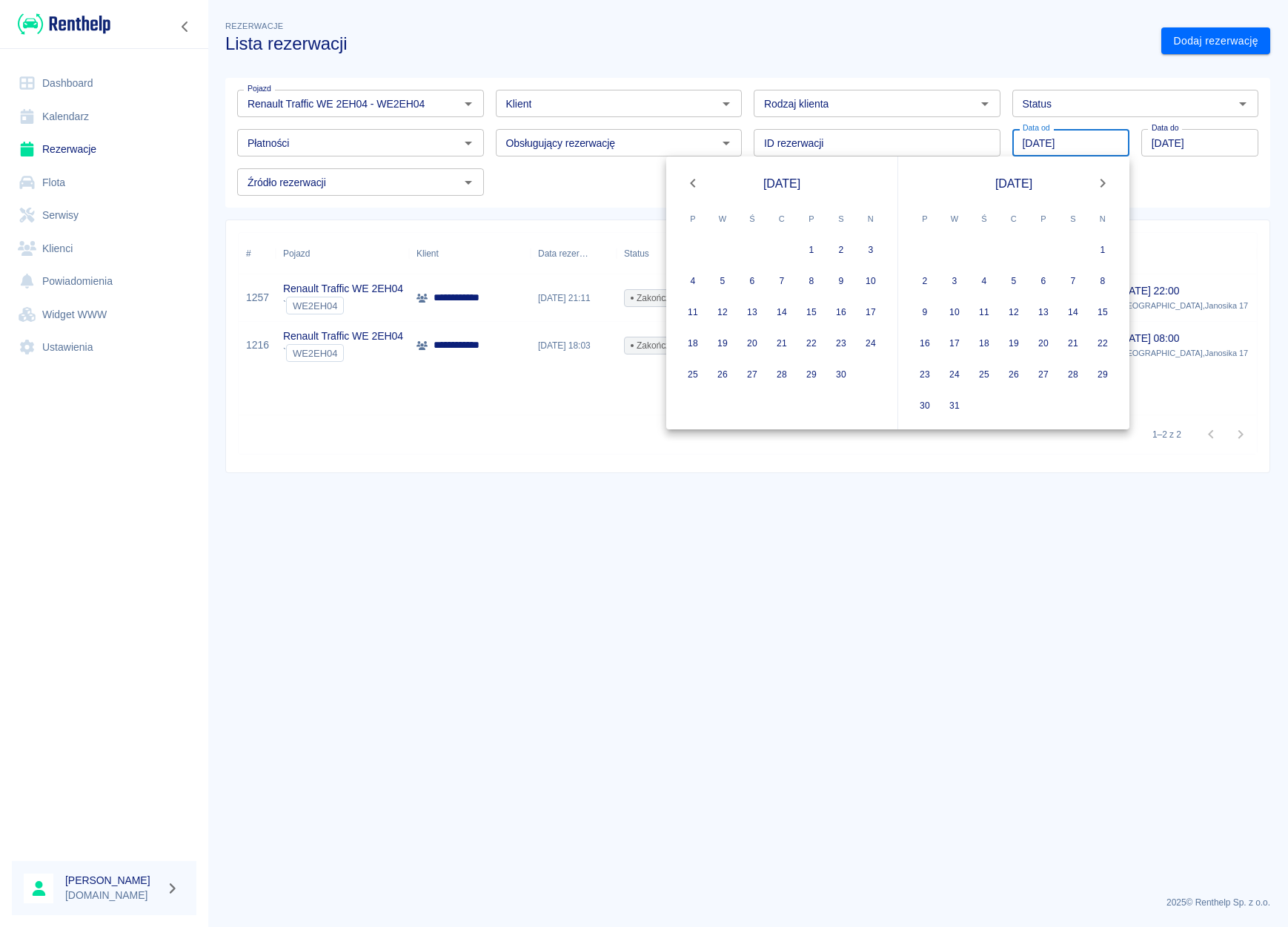
click at [689, 187] on icon "Previous month" at bounding box center [692, 183] width 18 height 18
click at [773, 252] on button "1" at bounding box center [782, 249] width 30 height 30
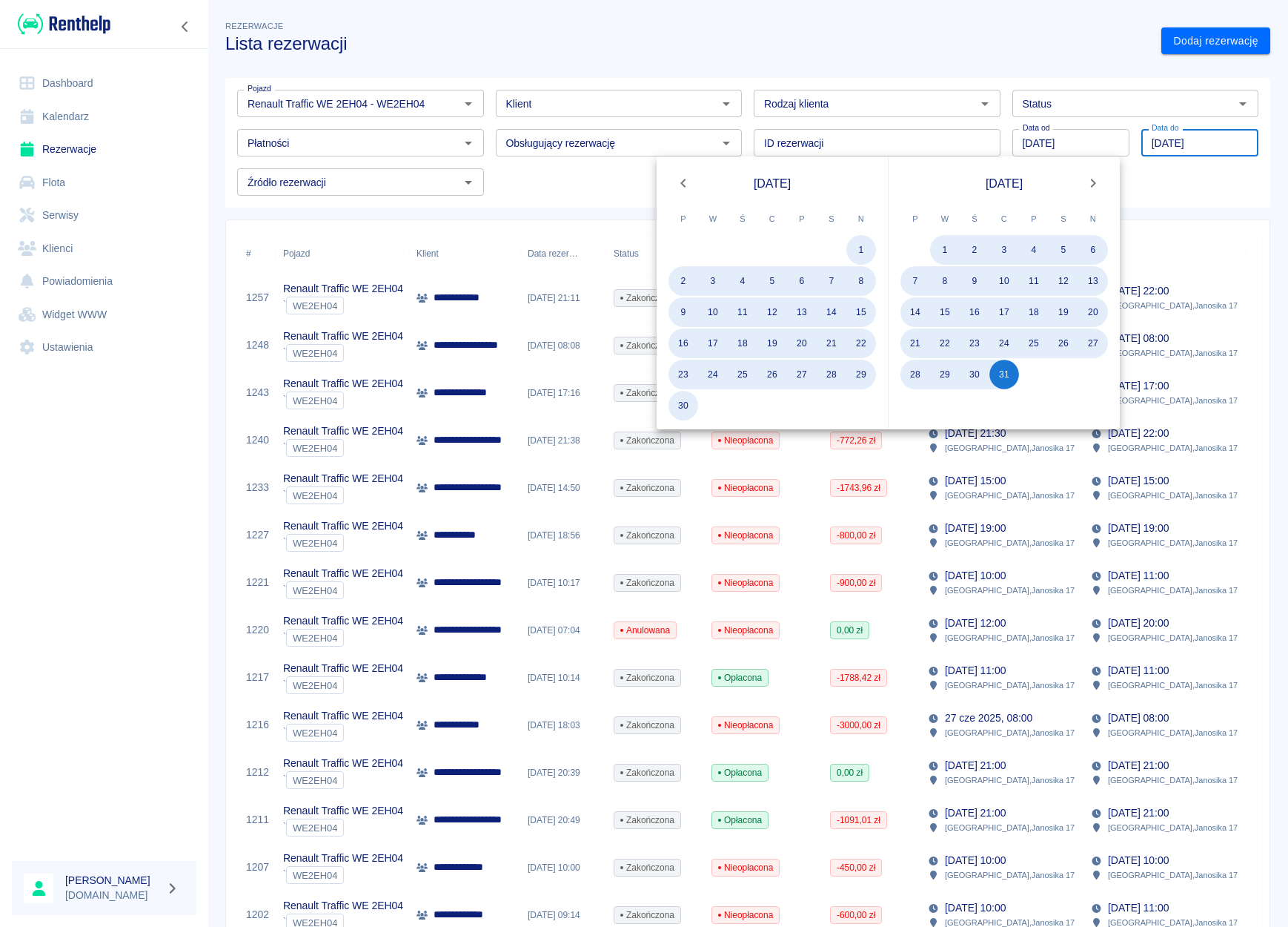
click at [1232, 205] on div "Pojazd Renault Traffic WE 2EH04 - WE2EH04 Pojazd Klient Klient Rodzaj klienta R…" at bounding box center [747, 143] width 1044 height 130
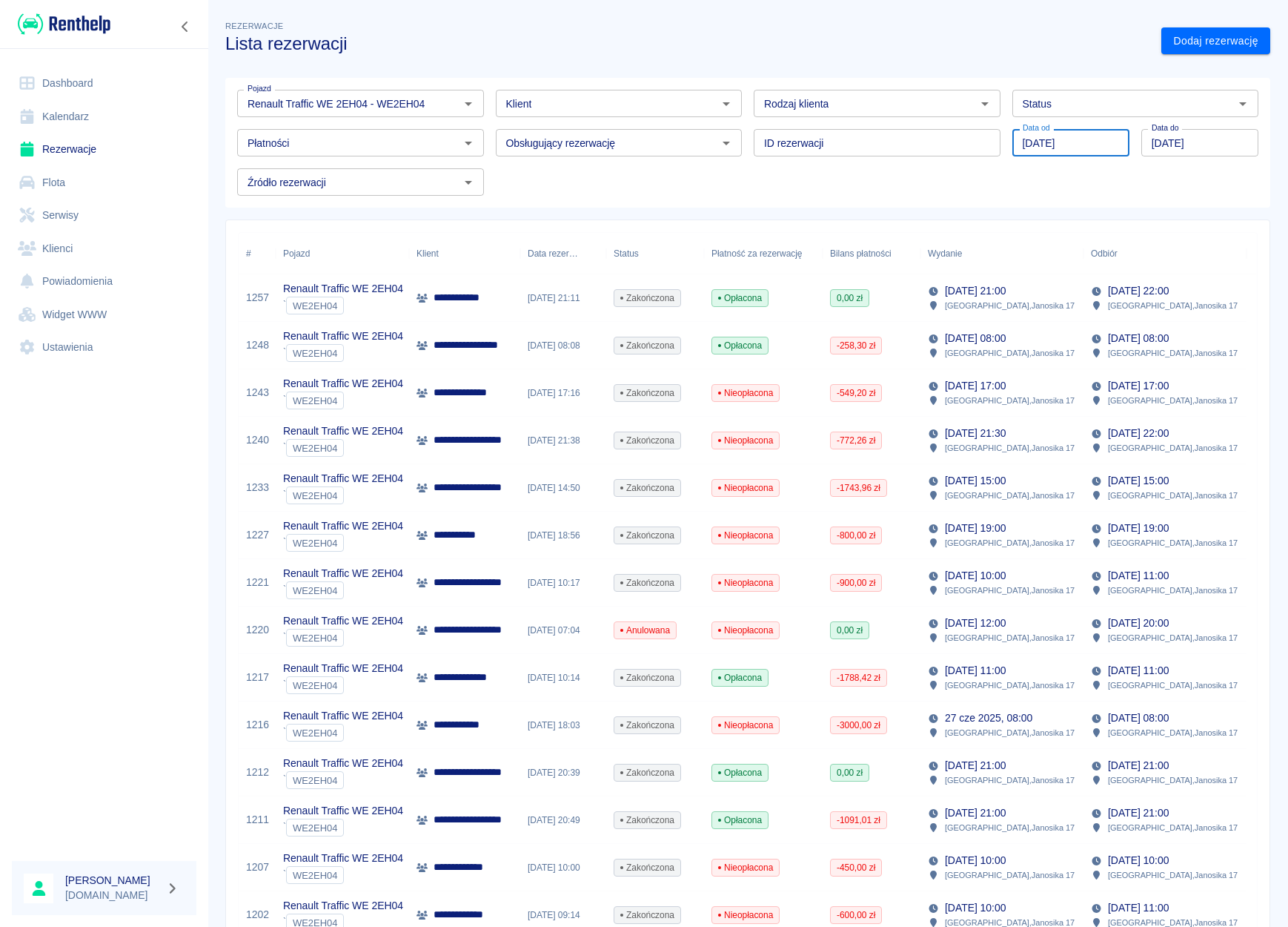
click at [1047, 150] on input "[DATE]" at bounding box center [1070, 143] width 117 height 28
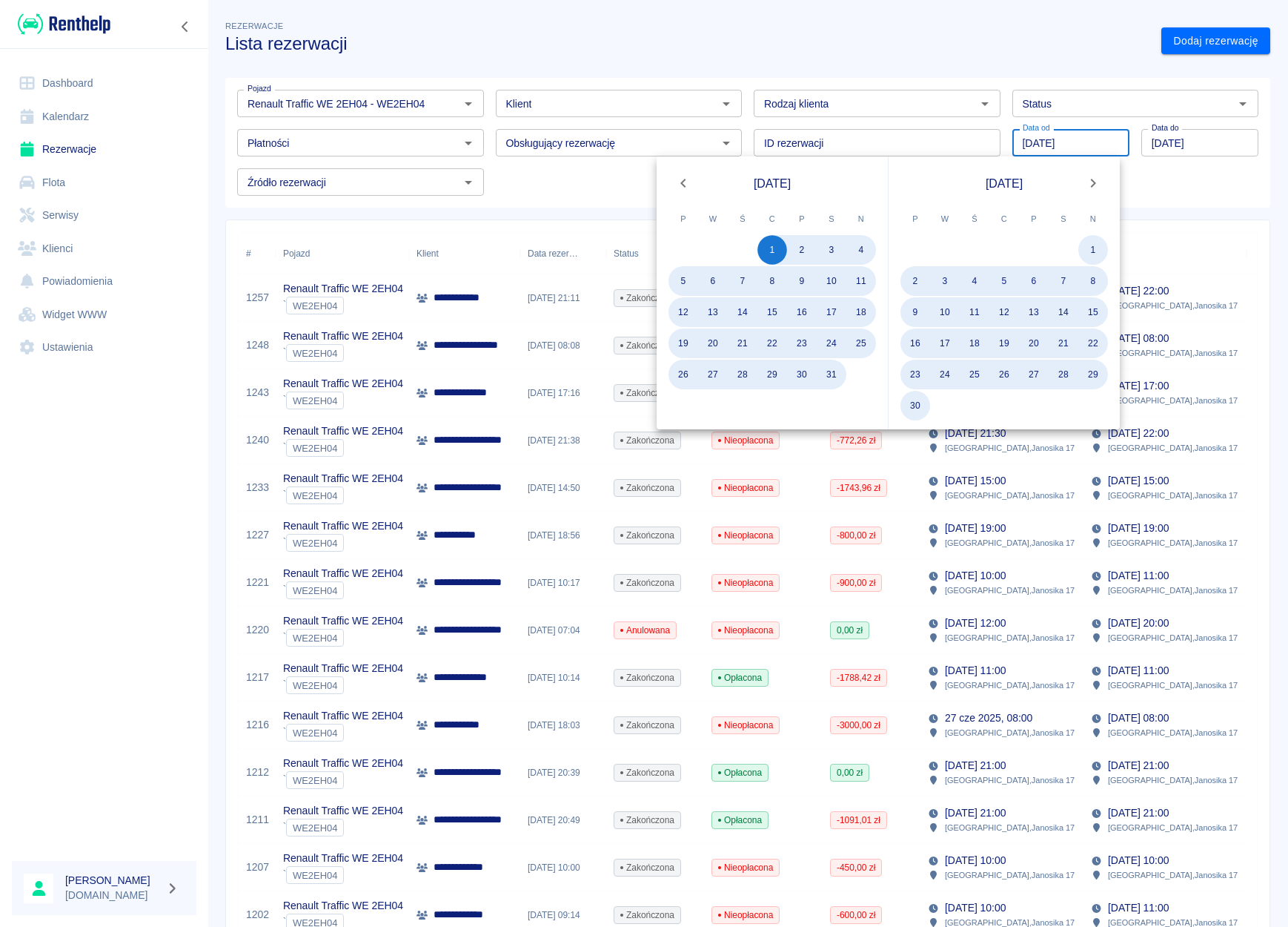
click at [693, 184] on button "Previous month" at bounding box center [683, 184] width 30 height 30
click at [690, 184] on icon "Previous month" at bounding box center [683, 183] width 18 height 18
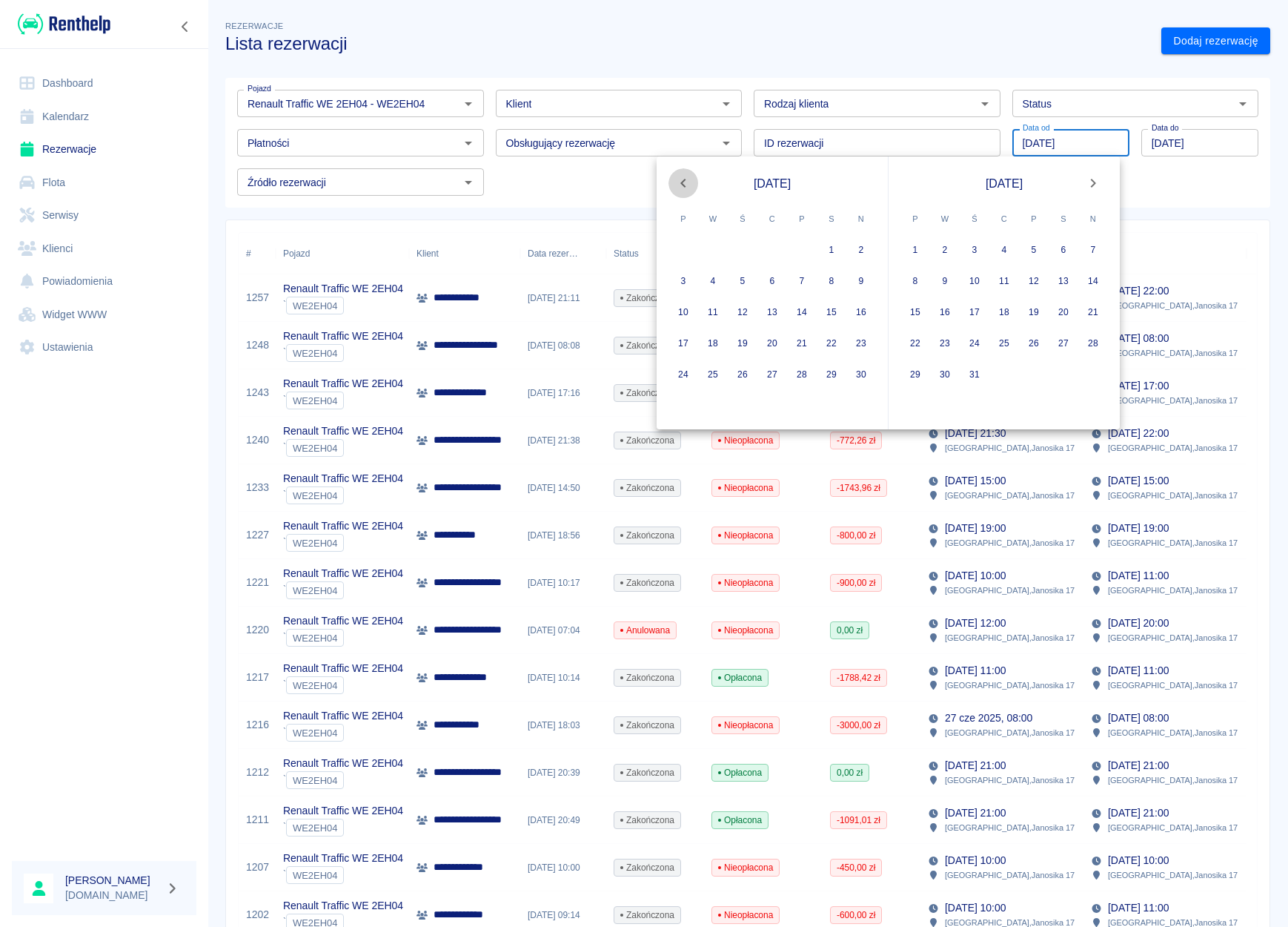
click at [689, 184] on icon "Previous month" at bounding box center [683, 183] width 18 height 18
click at [684, 184] on icon "Previous month" at bounding box center [683, 183] width 18 height 18
click at [683, 184] on icon "Previous month" at bounding box center [683, 184] width 6 height 9
click at [683, 185] on icon "Previous month" at bounding box center [683, 184] width 6 height 9
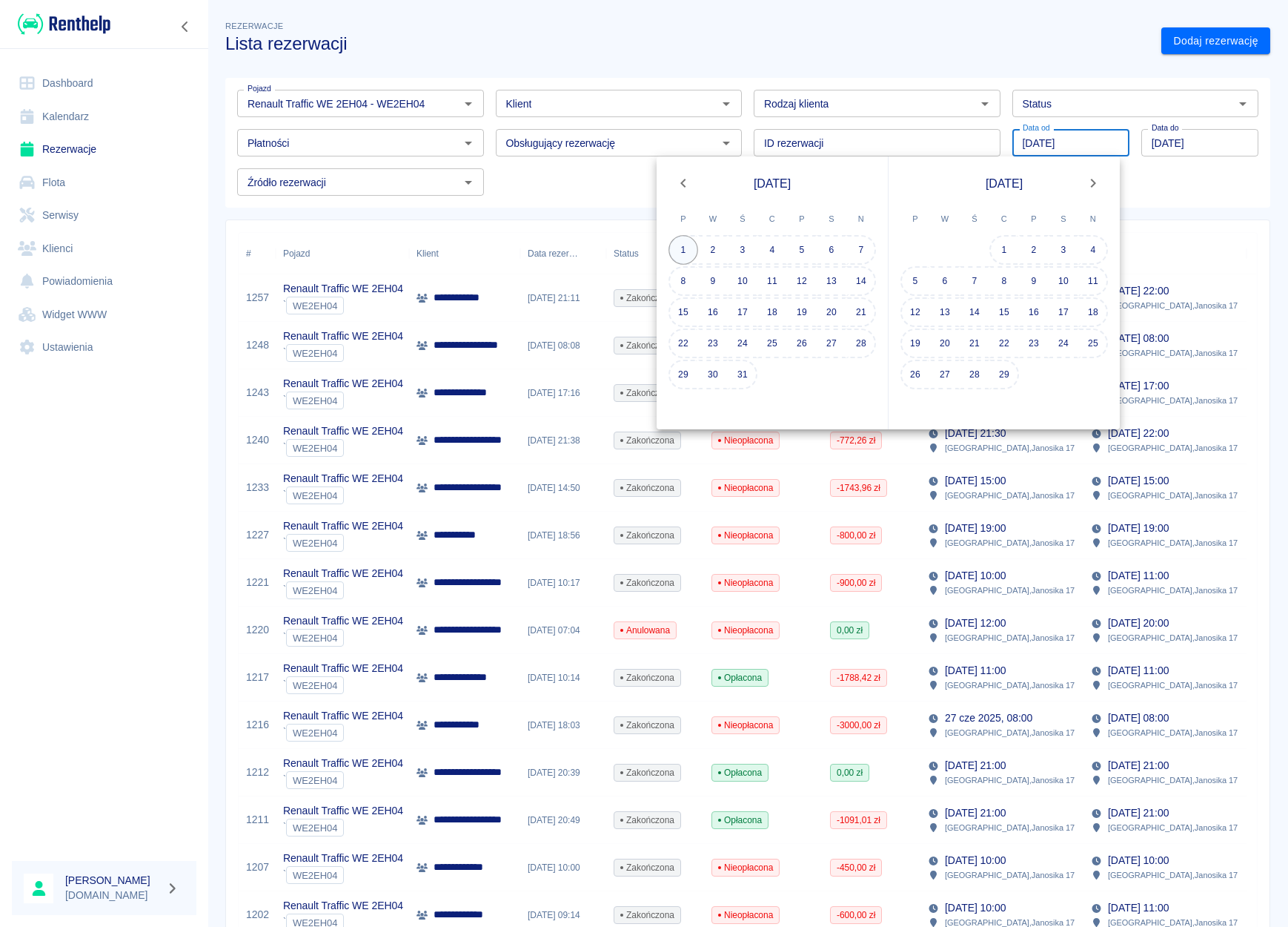
click at [692, 249] on button "1" at bounding box center [683, 249] width 30 height 30
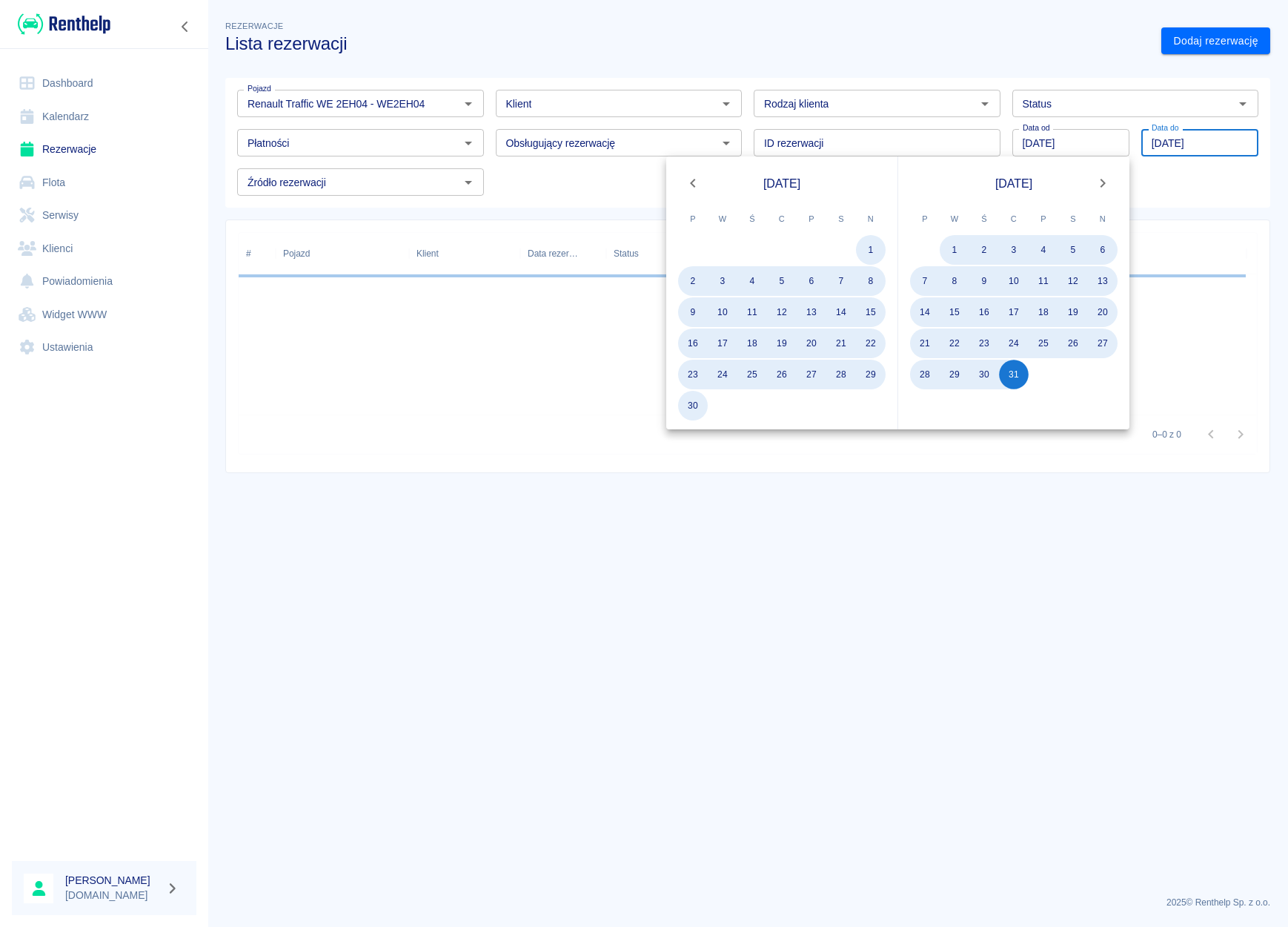
type input "[DATE]"
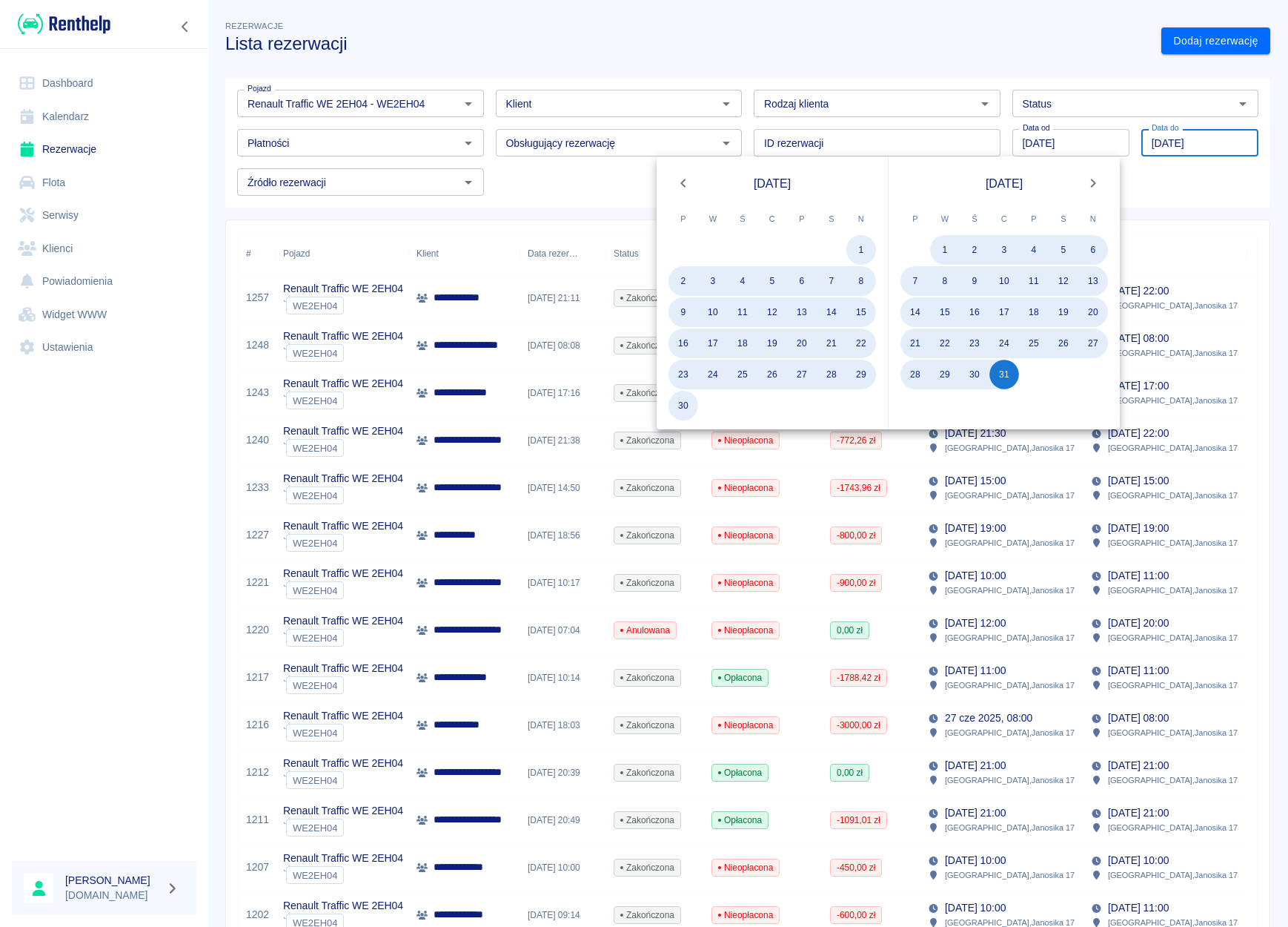
click at [1208, 203] on div "Pojazd Renault Traffic WE 2EH04 - WE2EH04 Pojazd Klient Klient Rodzaj klienta R…" at bounding box center [747, 143] width 1044 height 130
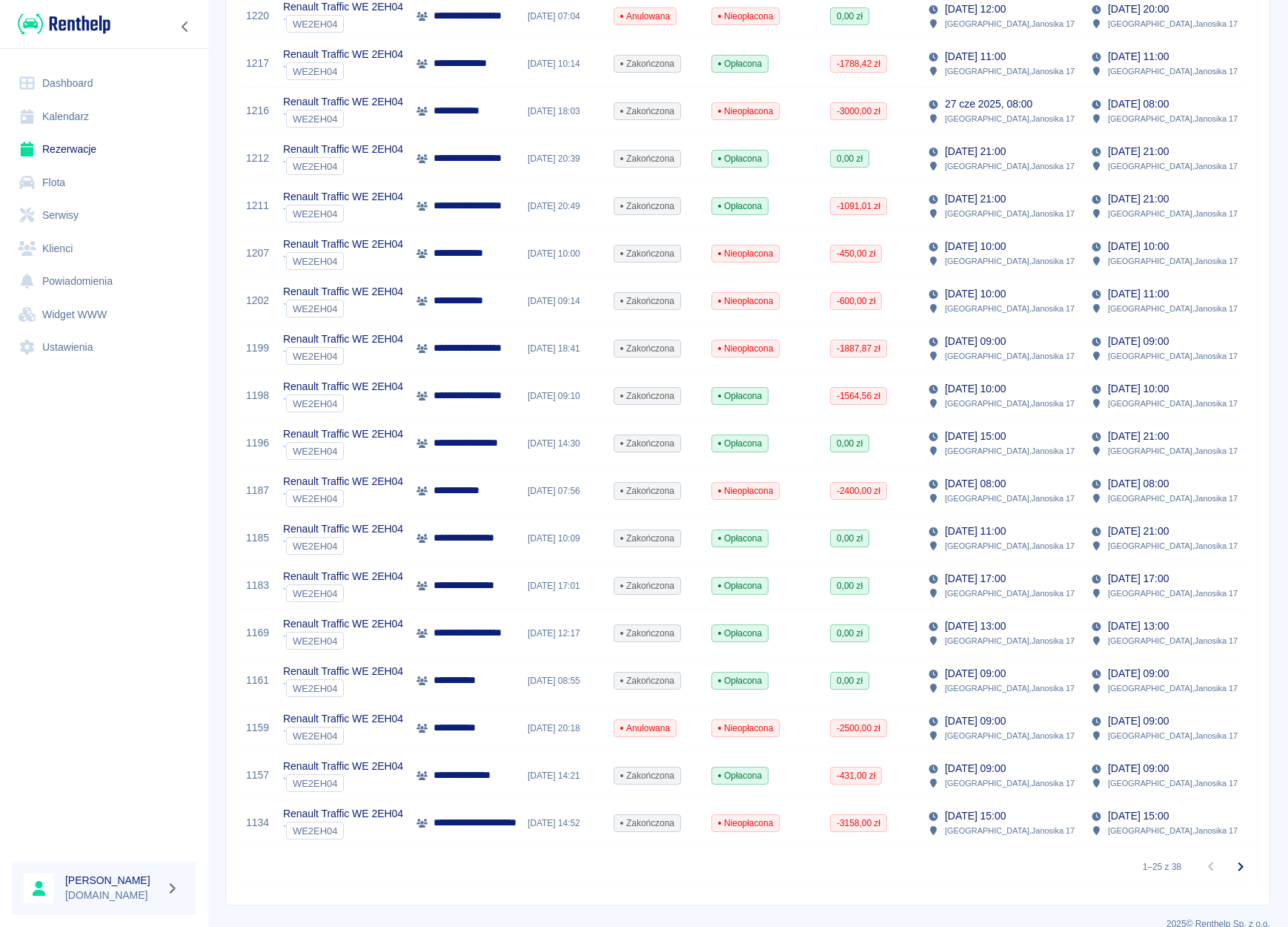
scroll to position [646, 0]
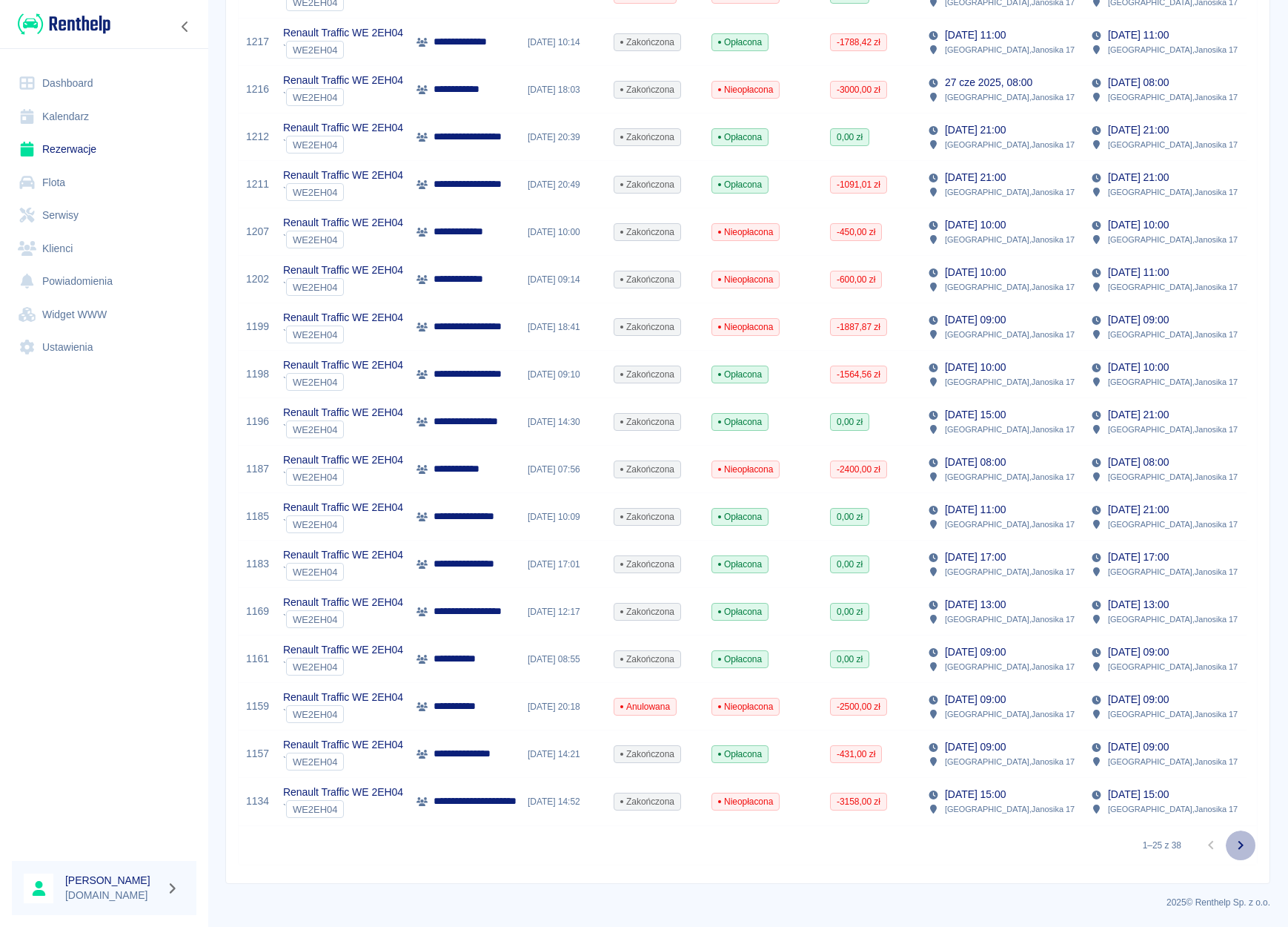
click at [1231, 848] on icon "Przejdź do następnej strony" at bounding box center [1240, 844] width 18 height 18
click at [1230, 840] on button "Przejdź do następnej strony" at bounding box center [1241, 845] width 30 height 30
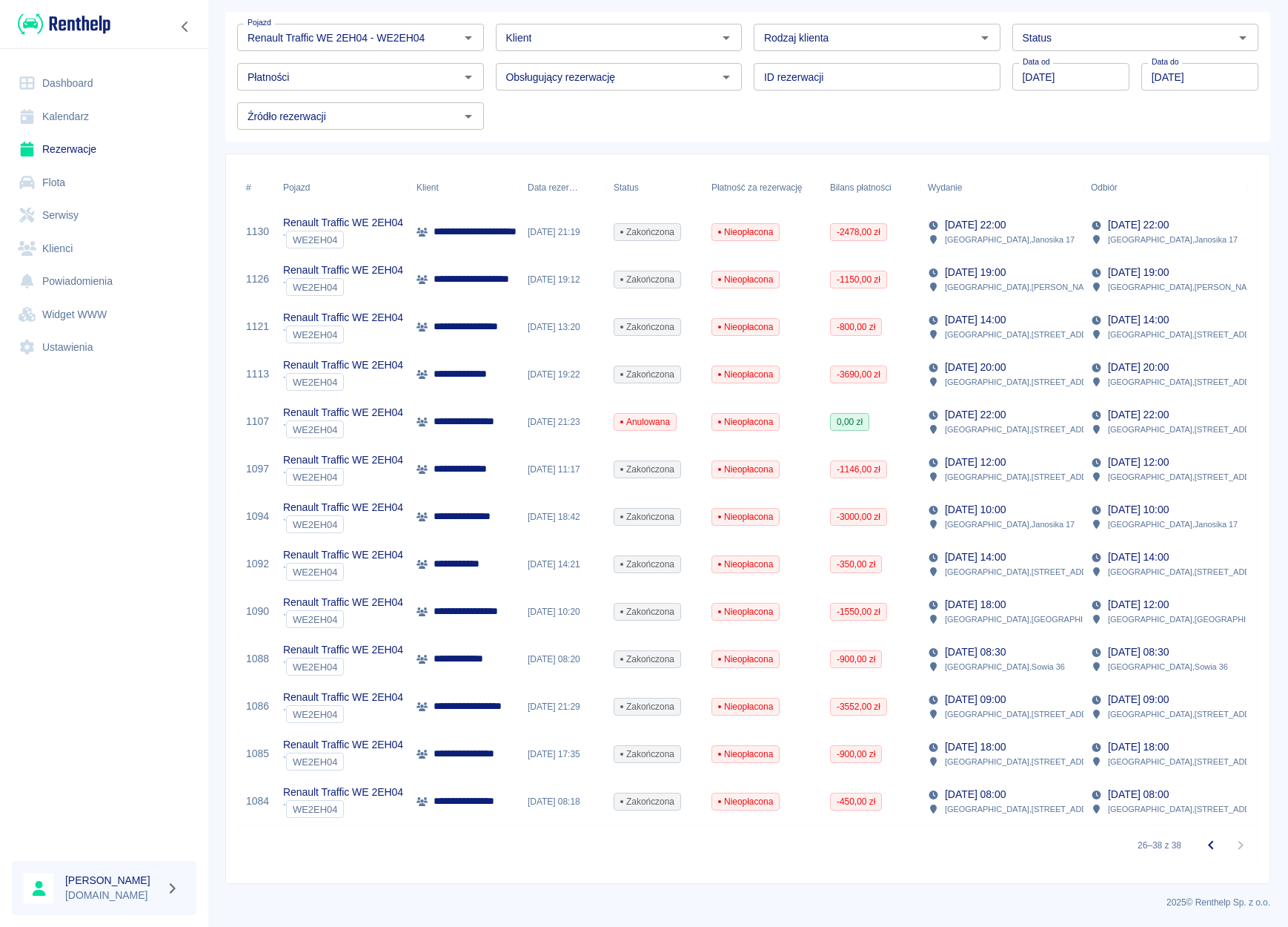
scroll to position [77, 0]
click at [994, 517] on p "[STREET_ADDRESS]" at bounding box center [1009, 524] width 130 height 13
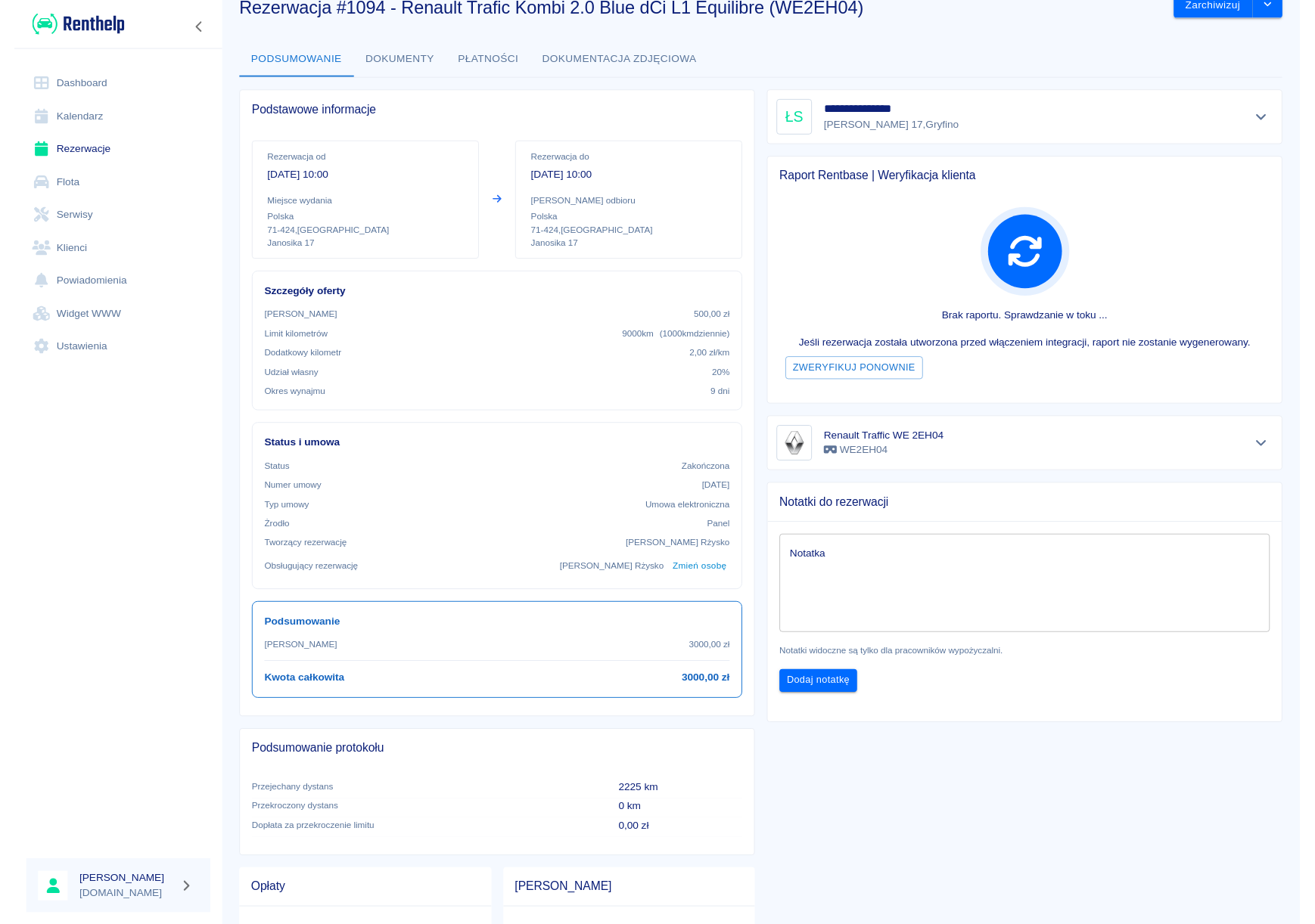
scroll to position [55, 0]
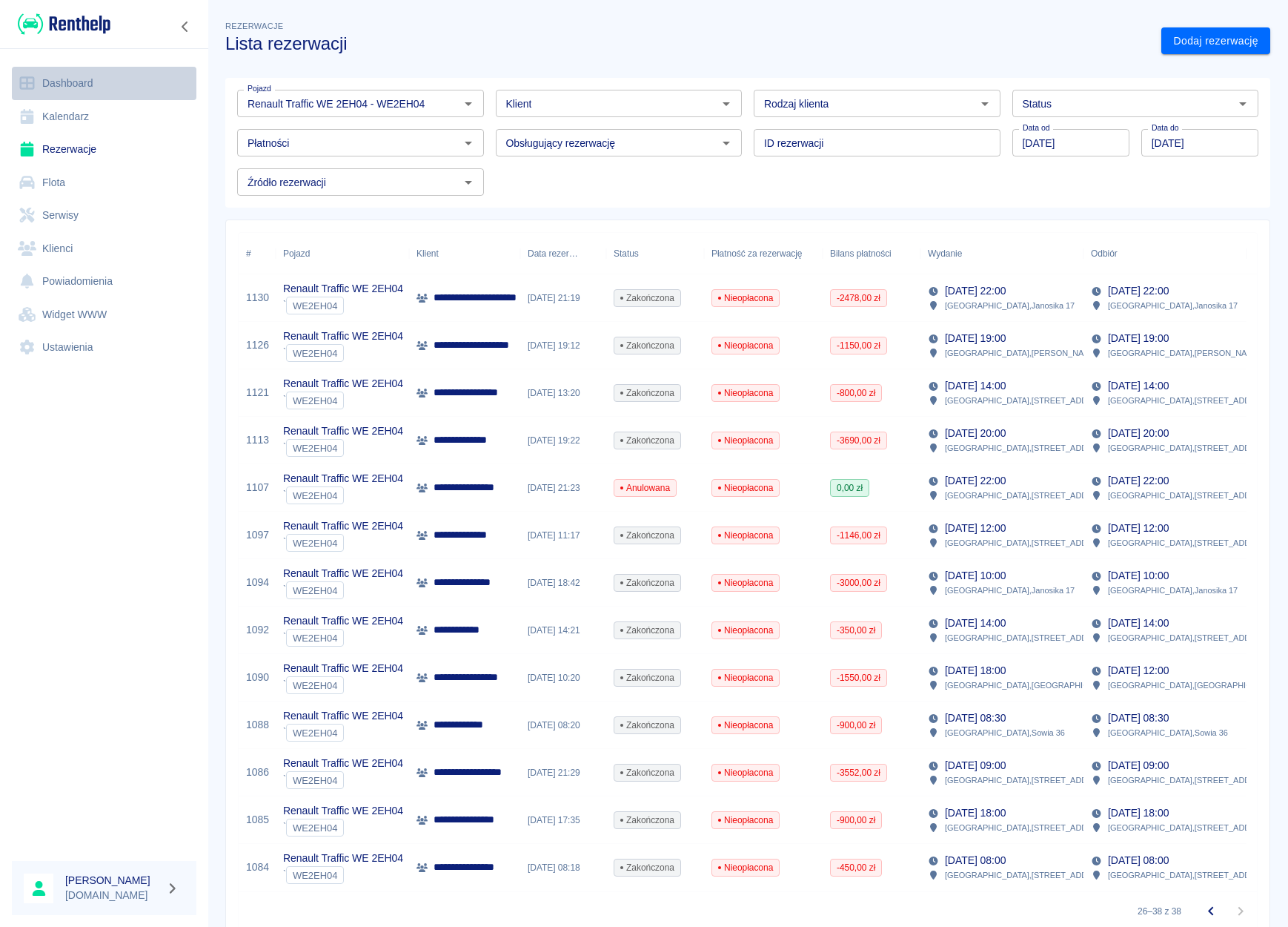
click at [44, 86] on link "Dashboard" at bounding box center [104, 83] width 184 height 33
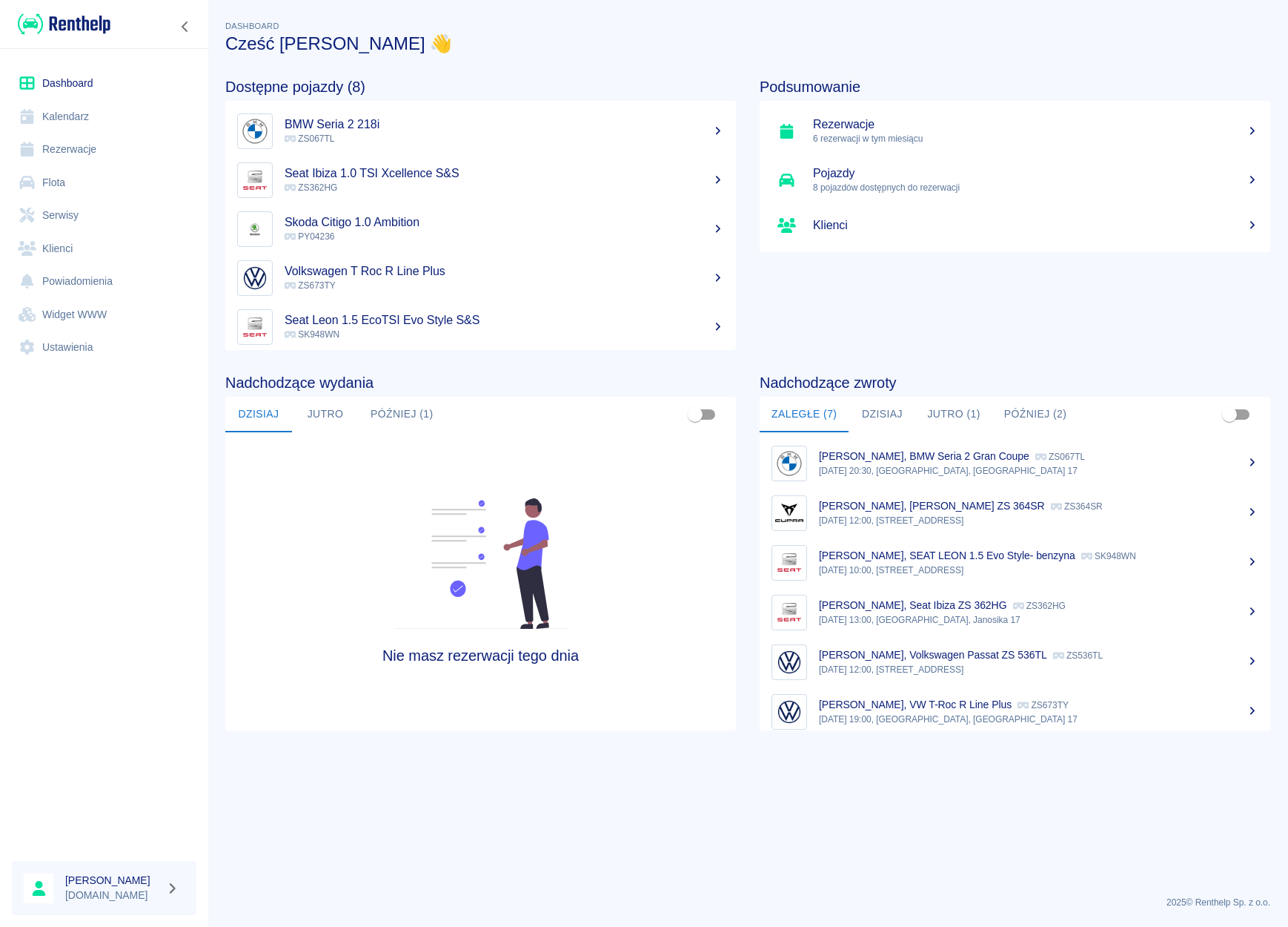
click at [76, 158] on link "Rezerwacje" at bounding box center [104, 149] width 184 height 33
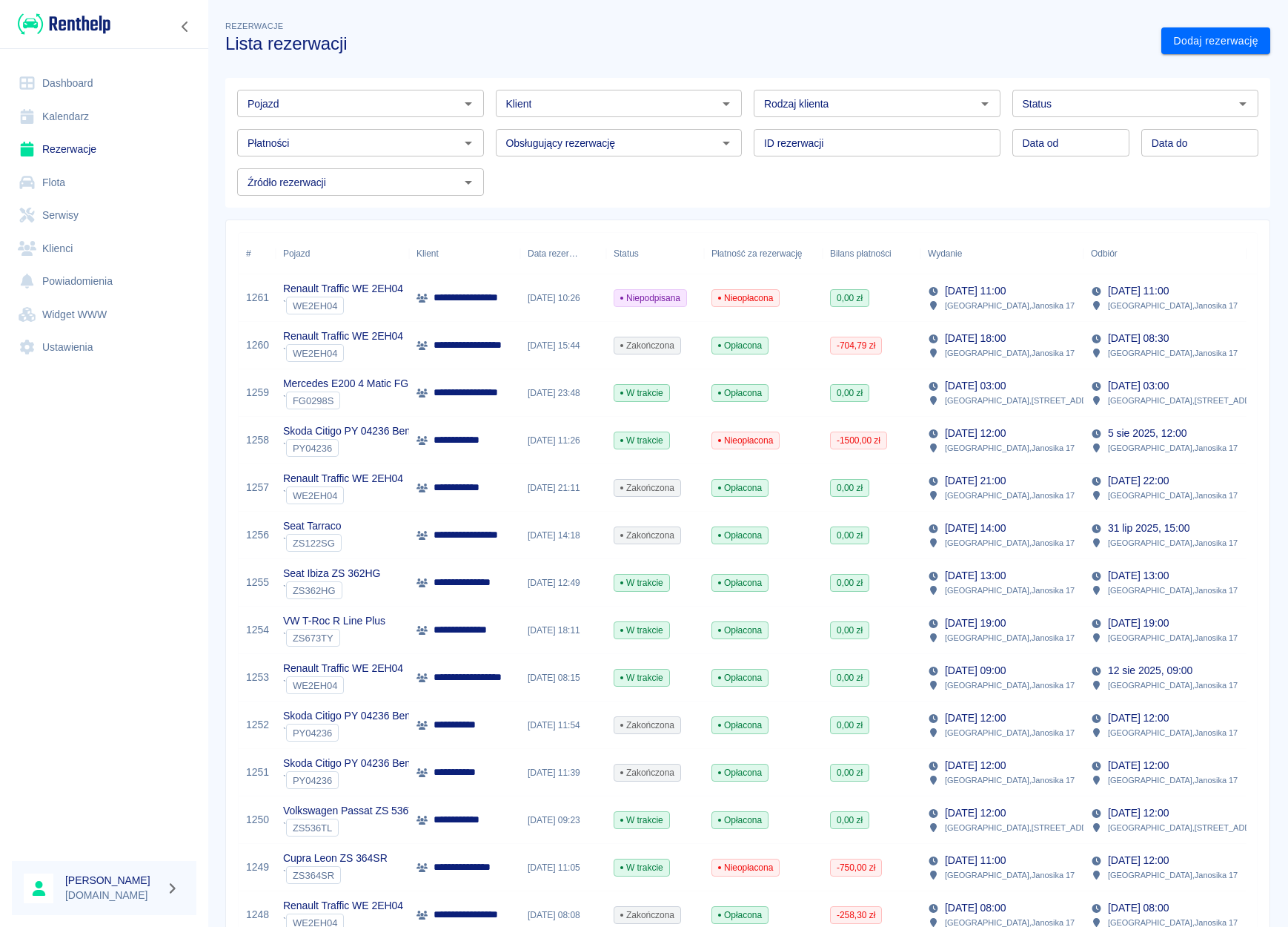
click at [468, 95] on icon "Otwórz" at bounding box center [468, 103] width 18 height 18
click at [393, 143] on li "Mercedes E200 4 Matic FG 0298S - FG0298S" at bounding box center [359, 135] width 244 height 24
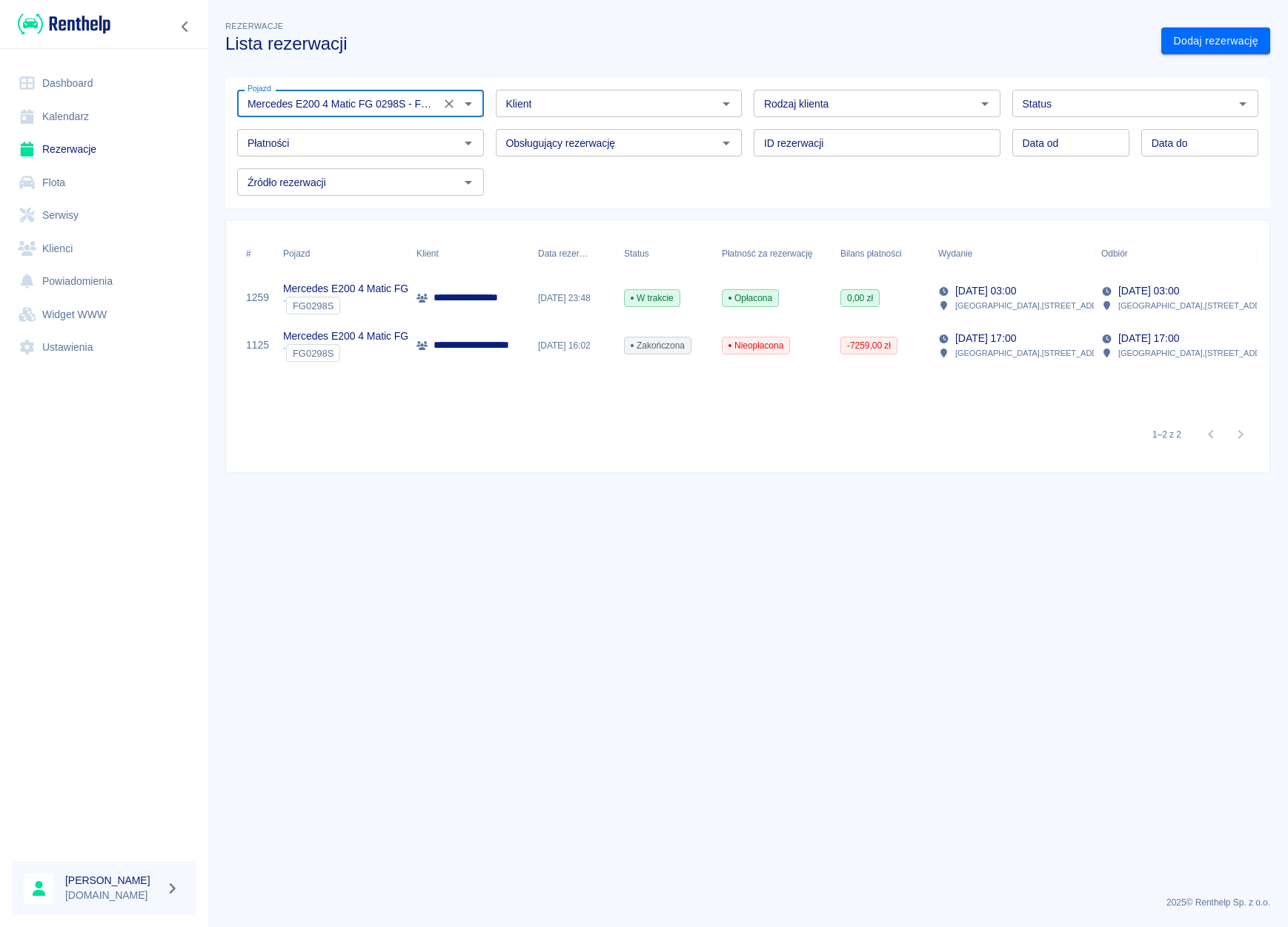
type input "Mercedes E200 4 Matic FG 0298S - FG0298S"
click at [46, 78] on link "Dashboard" at bounding box center [104, 83] width 184 height 33
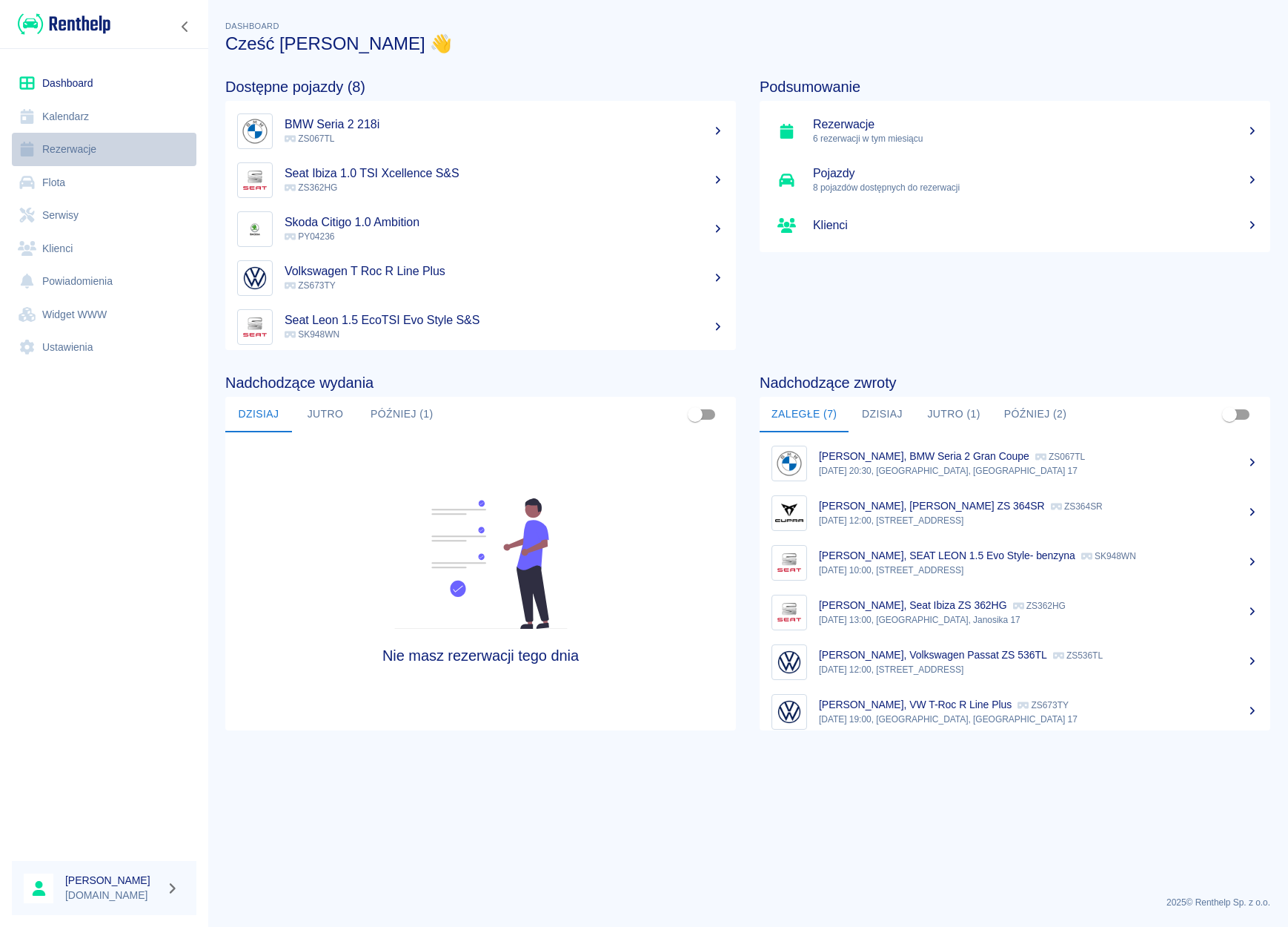
click at [44, 150] on link "Rezerwacje" at bounding box center [104, 149] width 184 height 33
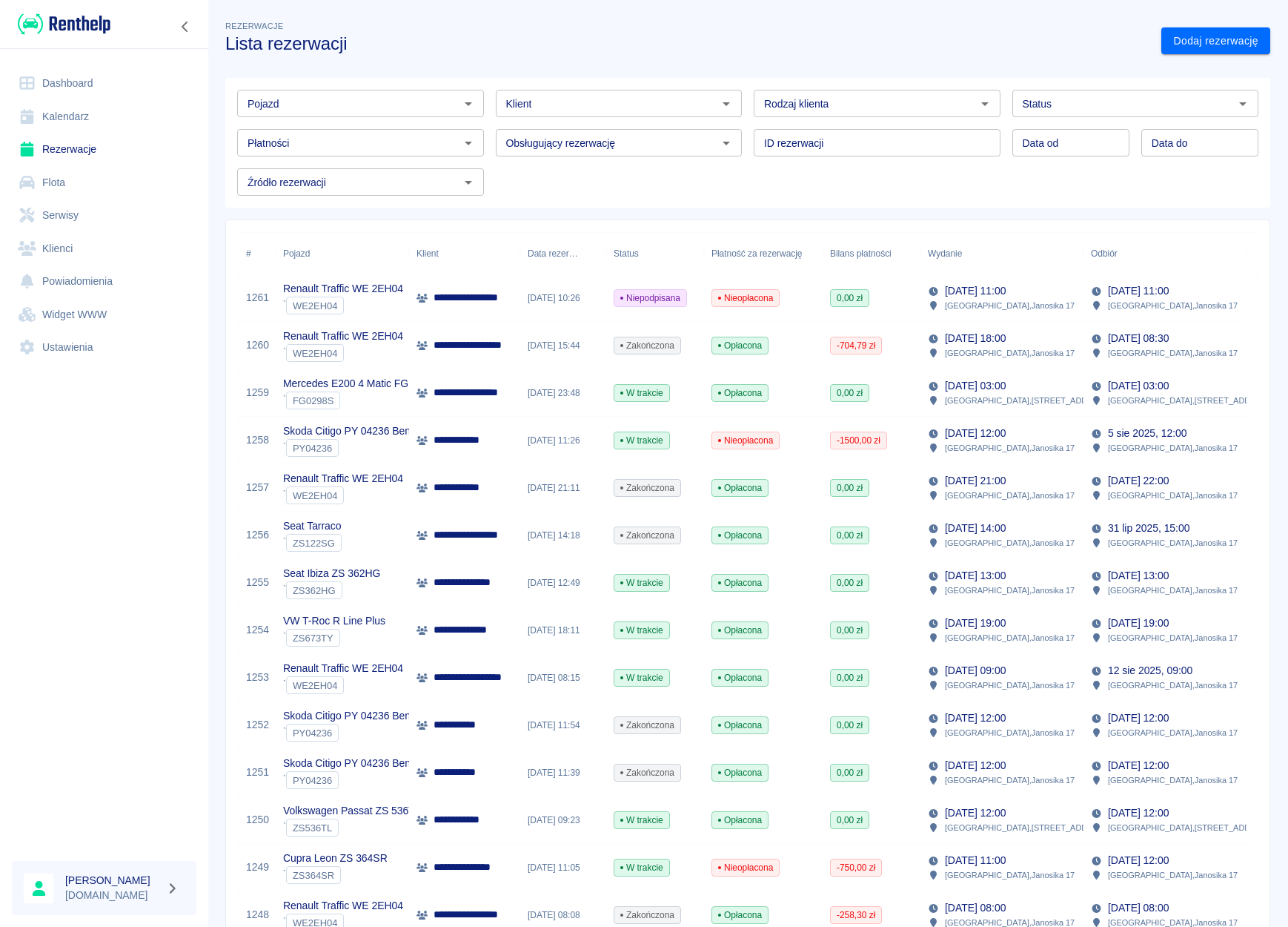
click at [460, 107] on icon "Otwórz" at bounding box center [468, 103] width 18 height 18
click at [416, 141] on li "Renault Traffic WE 2EH04 - WE2EH04" at bounding box center [359, 135] width 244 height 24
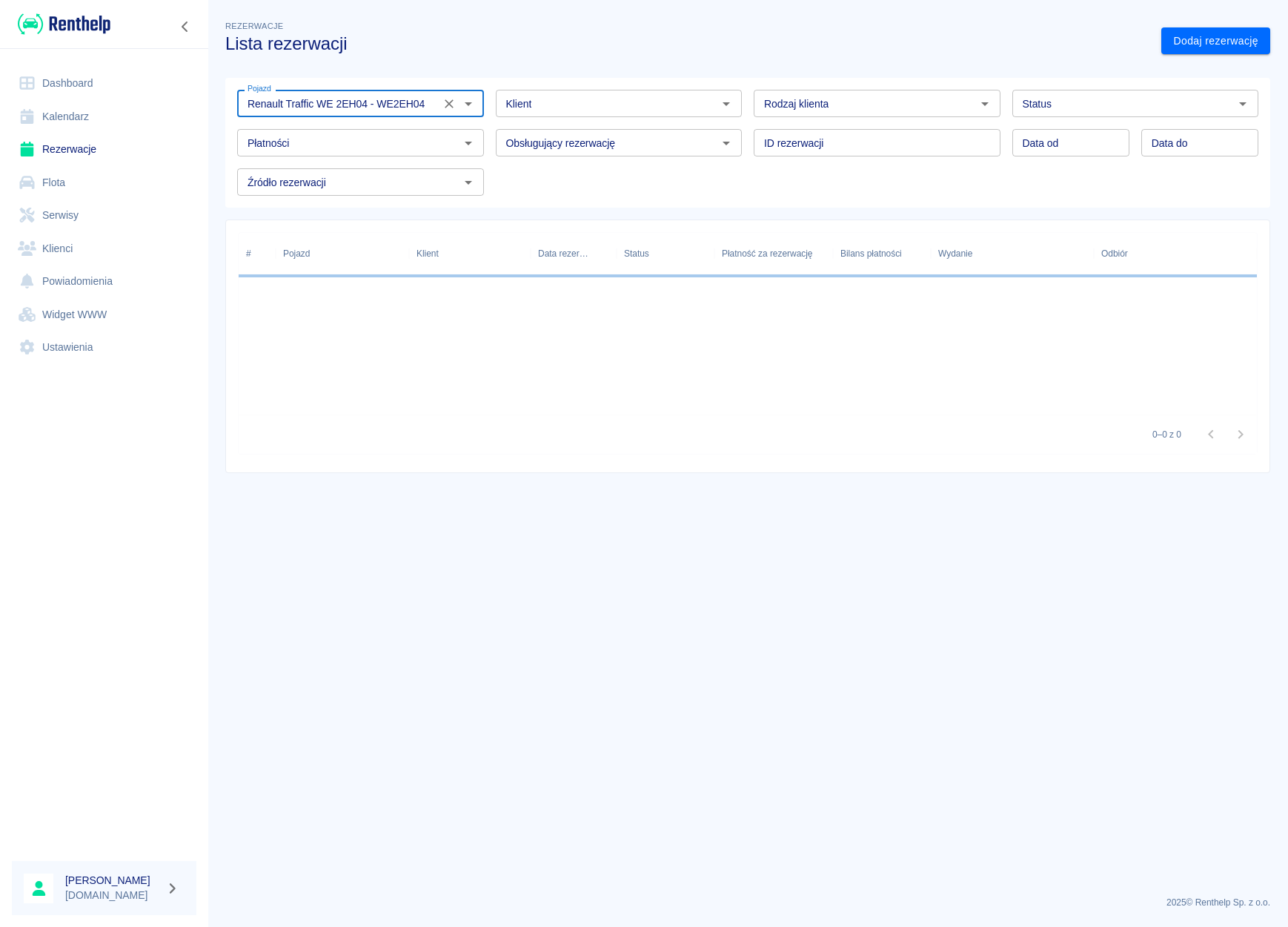
type input "Renault Traffic WE 2EH04 - WE2EH04"
click at [1046, 95] on input "Status" at bounding box center [1123, 104] width 213 height 19
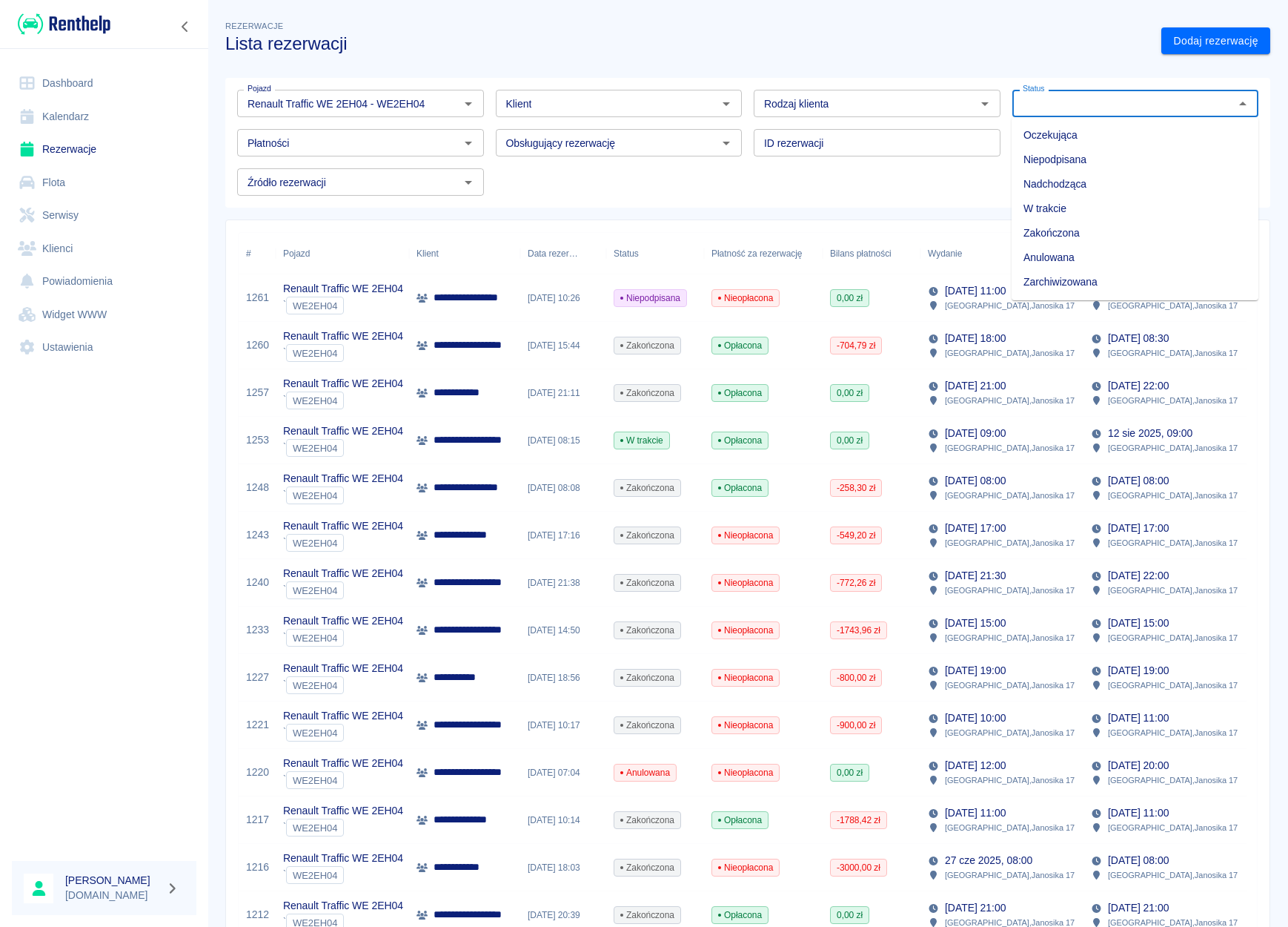
click at [1046, 157] on li "Niepodpisana" at bounding box center [1134, 159] width 246 height 24
type input "Niepodpisana"
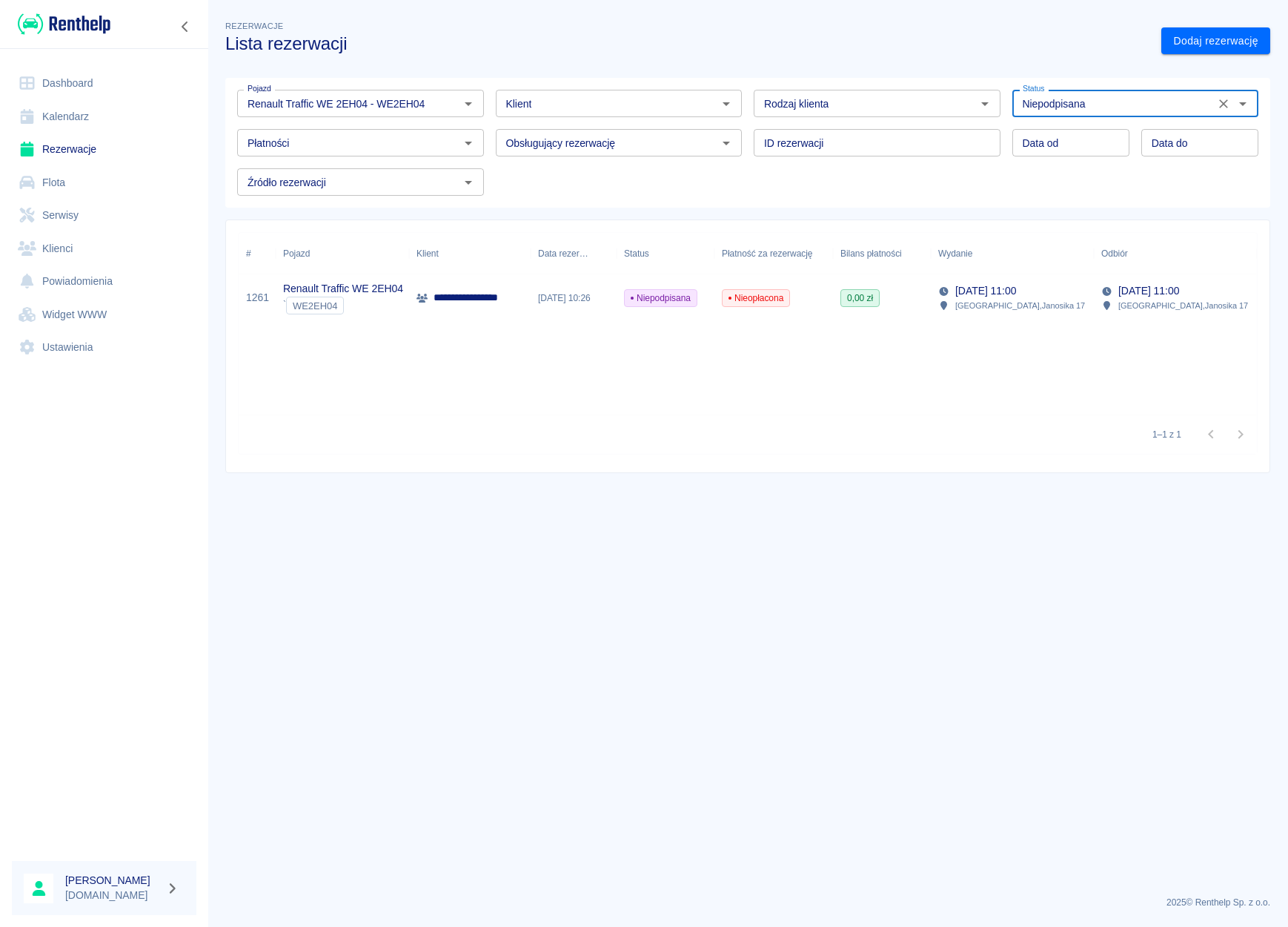
click at [610, 307] on div "[DATE] 10:26" at bounding box center [574, 298] width 86 height 47
